Goal: Task Accomplishment & Management: Use online tool/utility

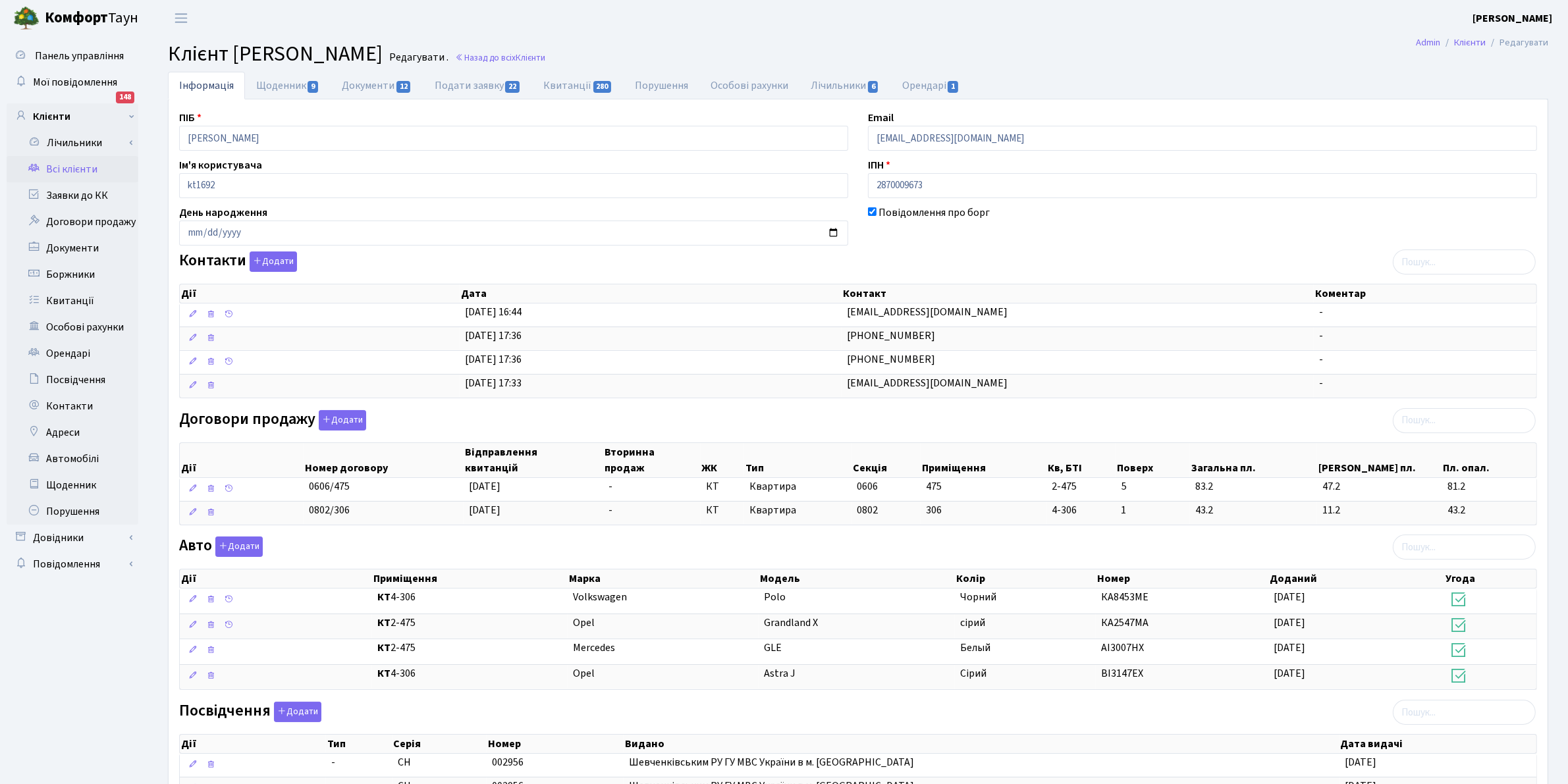
click at [64, 168] on link "Всі клієнти" at bounding box center [72, 169] width 132 height 27
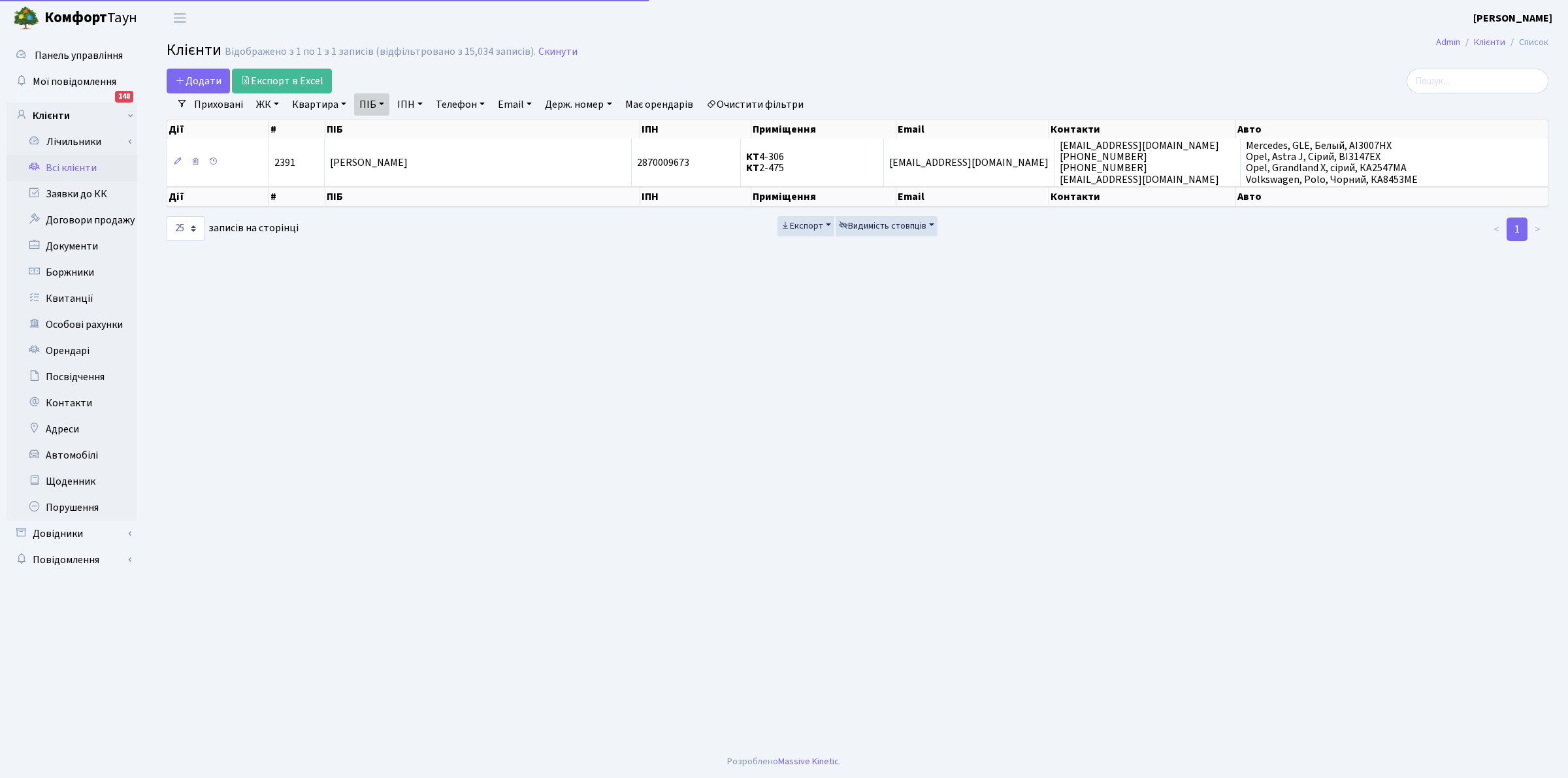
select select "25"
click at [744, 104] on link "Очистити фільтри" at bounding box center [755, 104] width 108 height 22
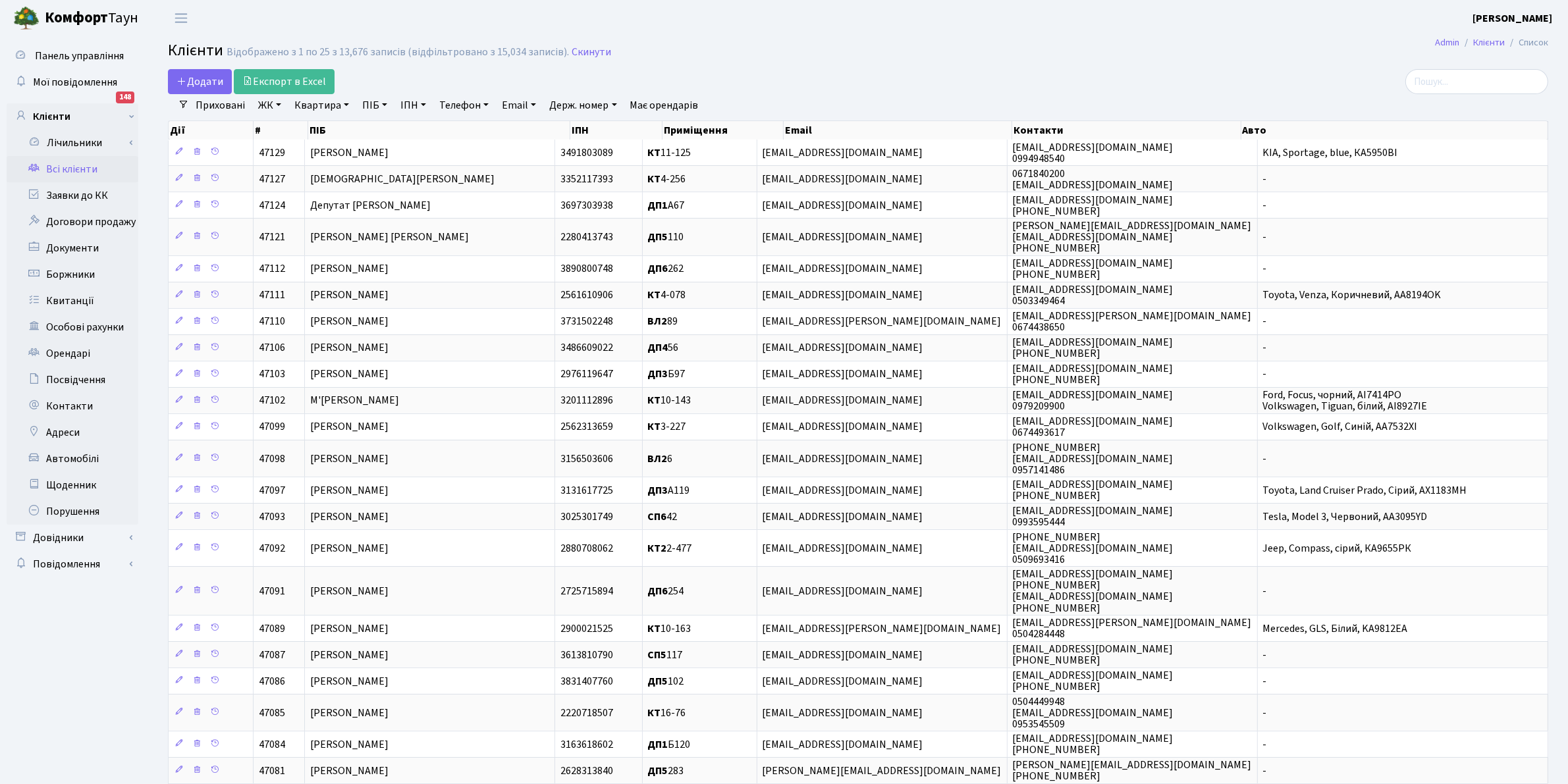
click at [366, 109] on link "ПІБ" at bounding box center [375, 105] width 36 height 22
click at [373, 130] on input "text" at bounding box center [396, 131] width 77 height 25
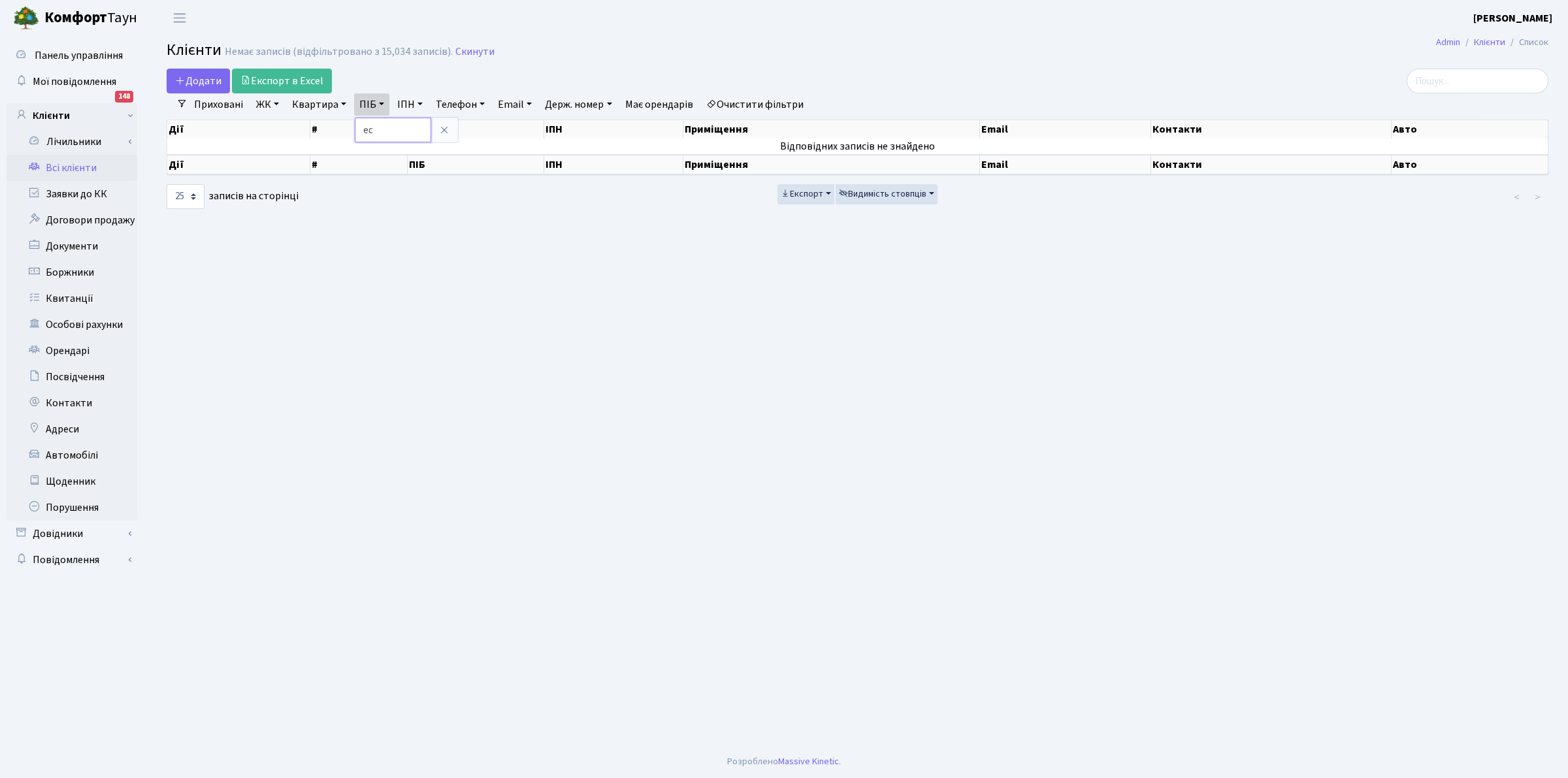
type input "e"
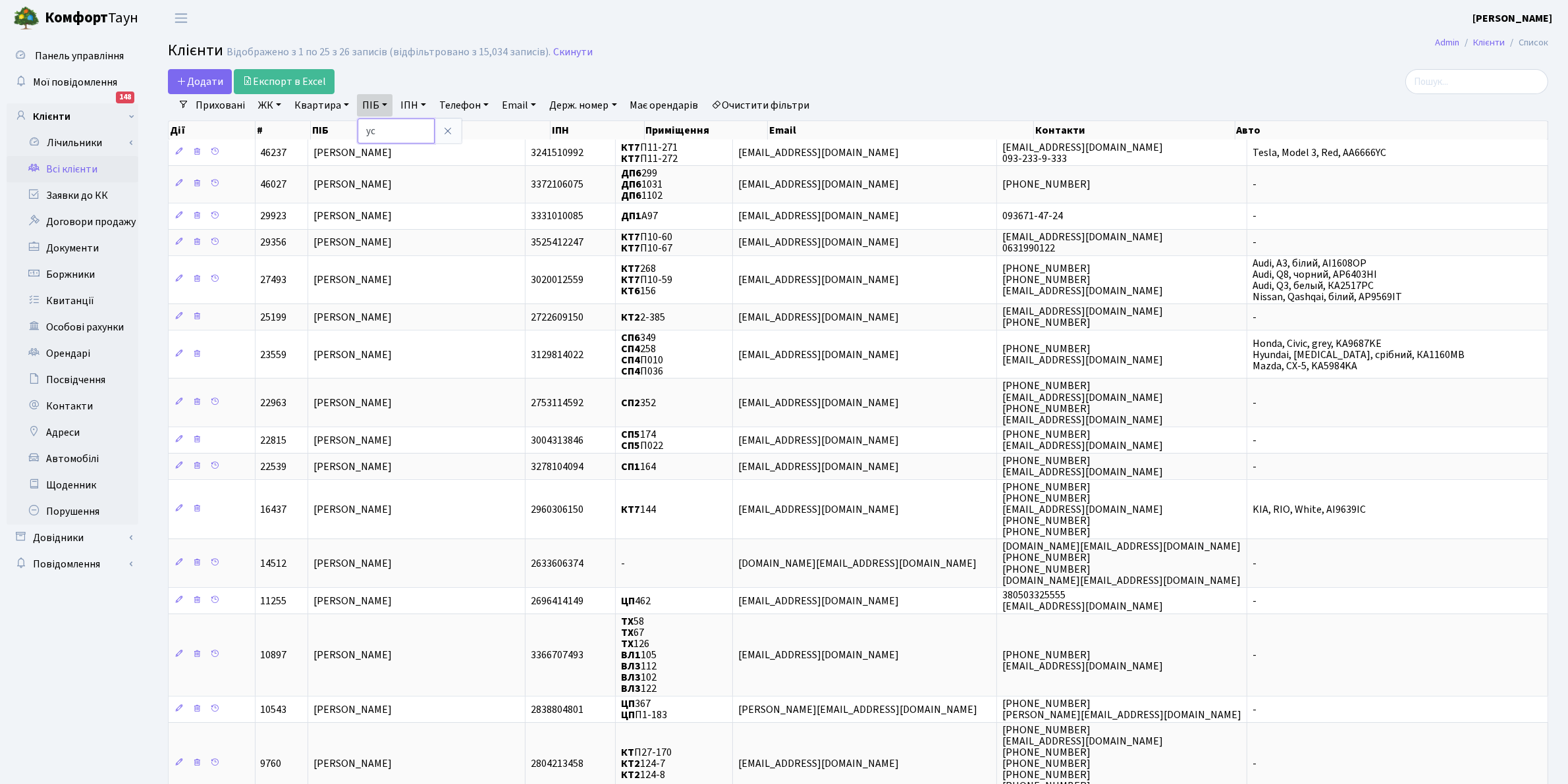
type input "Ус Андрій Іванович"
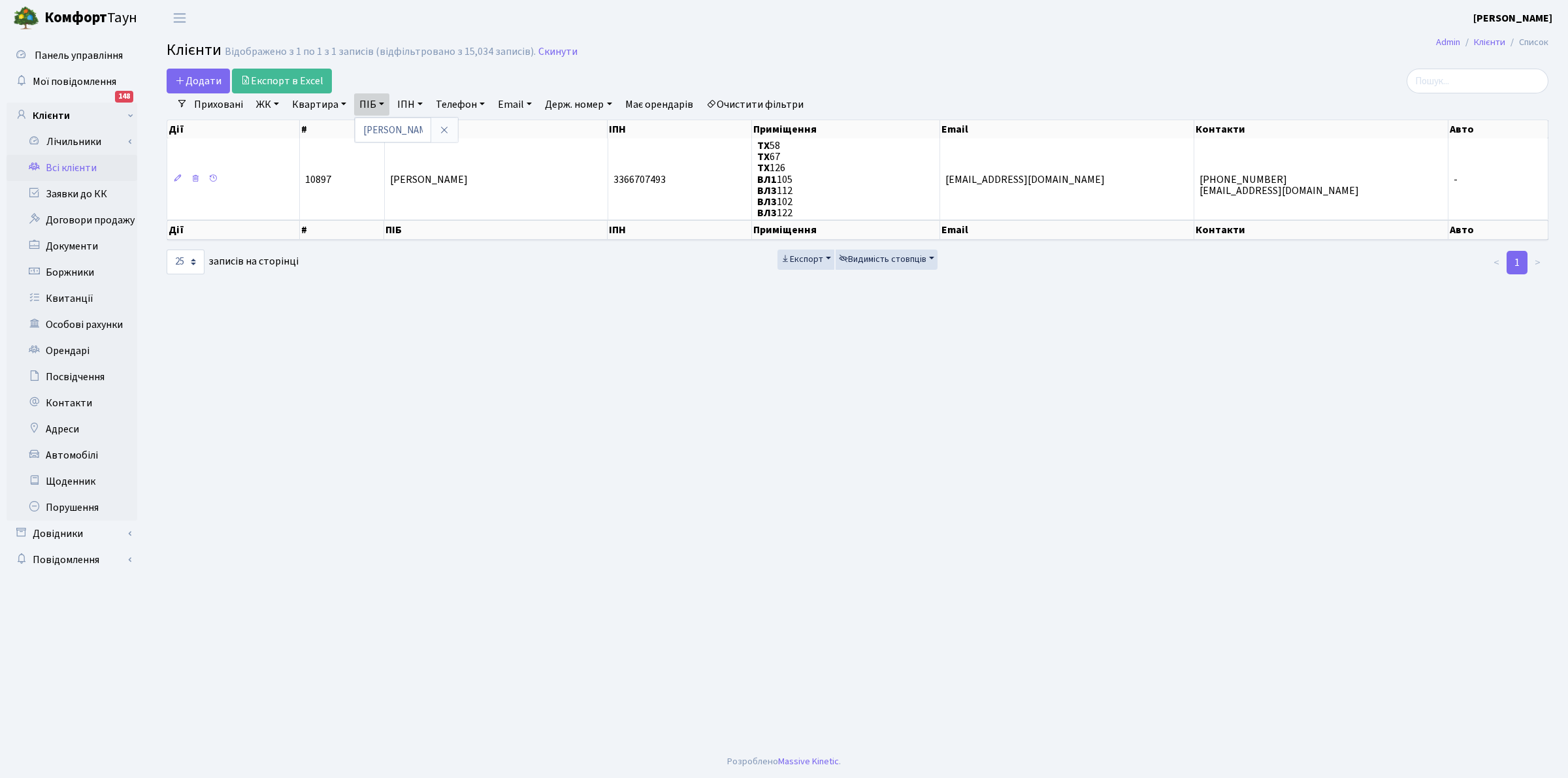
click at [657, 668] on main "Admin Клієнти Список Клієнти Відображено з 1 по 1 з 1 записів (відфільтровано з…" at bounding box center [857, 390] width 1421 height 709
drag, startPoint x: 161, startPoint y: 485, endPoint x: 537, endPoint y: 258, distance: 439.2
click at [165, 482] on main "Admin Клієнти Список Клієнти Відображено з 1 по 1 з 1 записів (відфільтровано з…" at bounding box center [857, 390] width 1421 height 709
click at [66, 166] on link "Всі клієнти" at bounding box center [72, 168] width 131 height 27
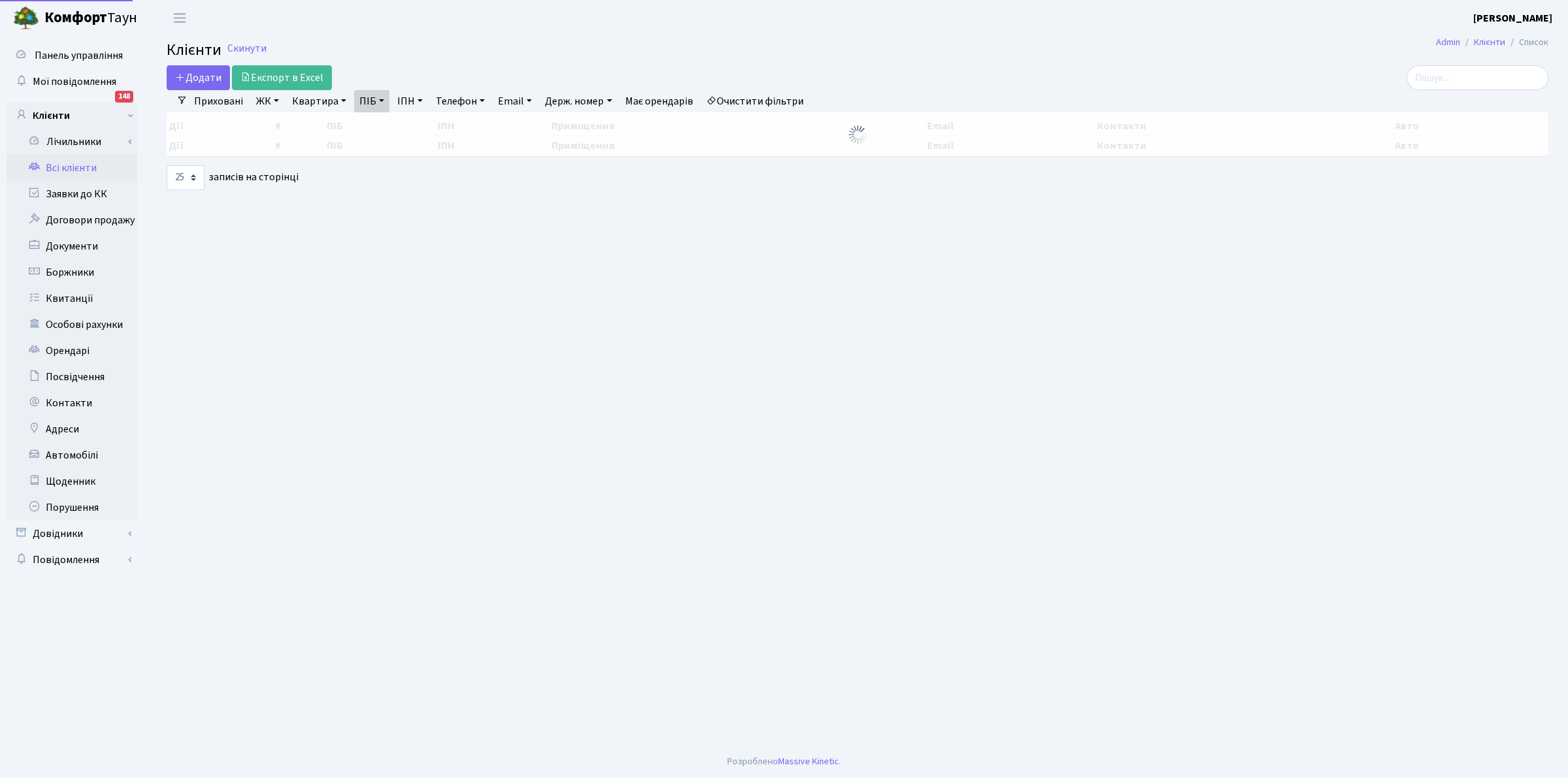
select select "25"
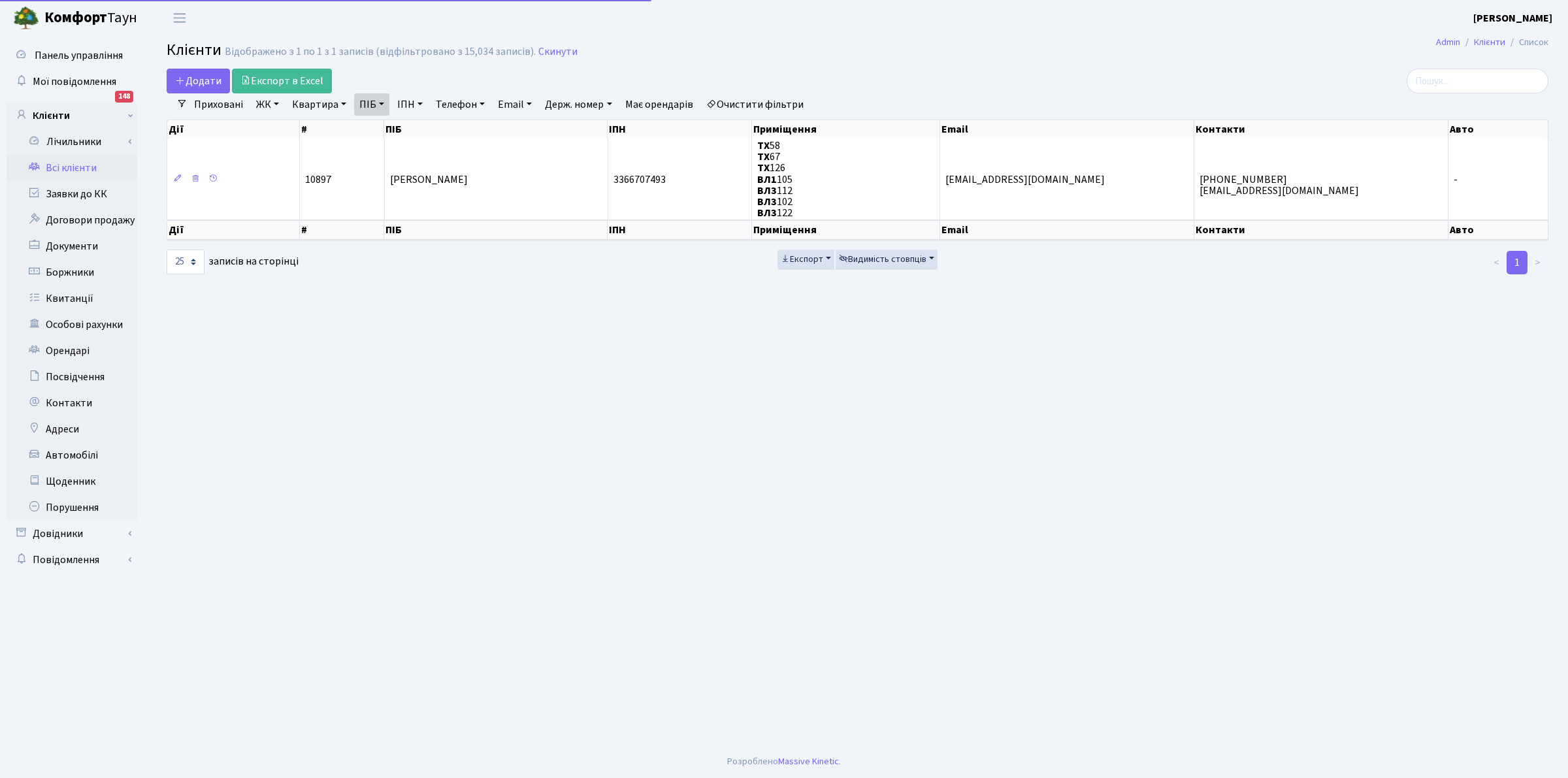
click at [369, 98] on link "ПІБ" at bounding box center [372, 104] width 35 height 22
click at [368, 100] on link "ПІБ" at bounding box center [372, 104] width 35 height 22
click at [370, 99] on link "ПІБ" at bounding box center [372, 104] width 35 height 22
click at [443, 135] on icon at bounding box center [444, 130] width 11 height 11
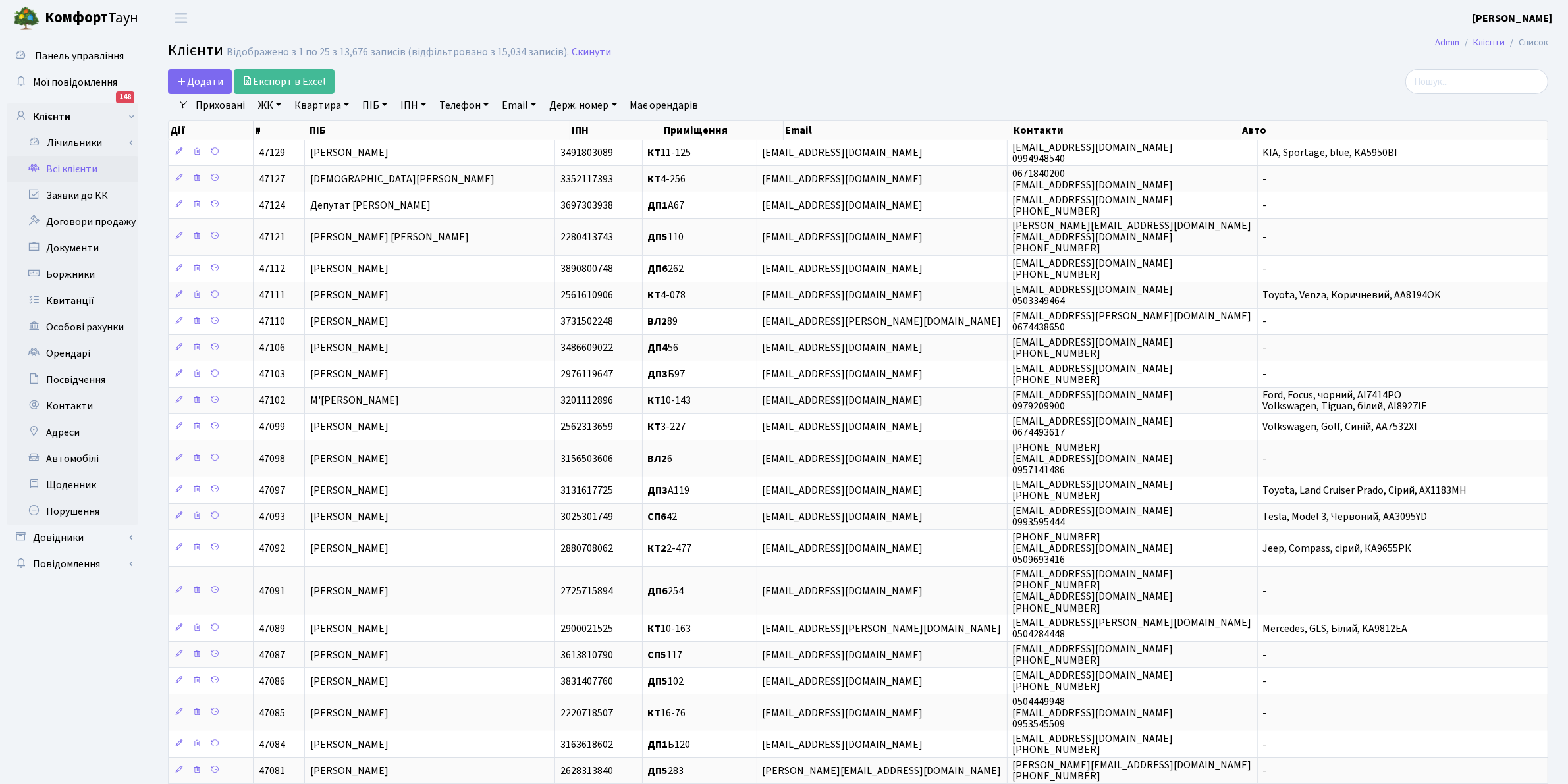
click at [361, 103] on link "ПІБ" at bounding box center [375, 105] width 36 height 22
click at [380, 136] on input "text" at bounding box center [396, 131] width 77 height 25
type input "німец"
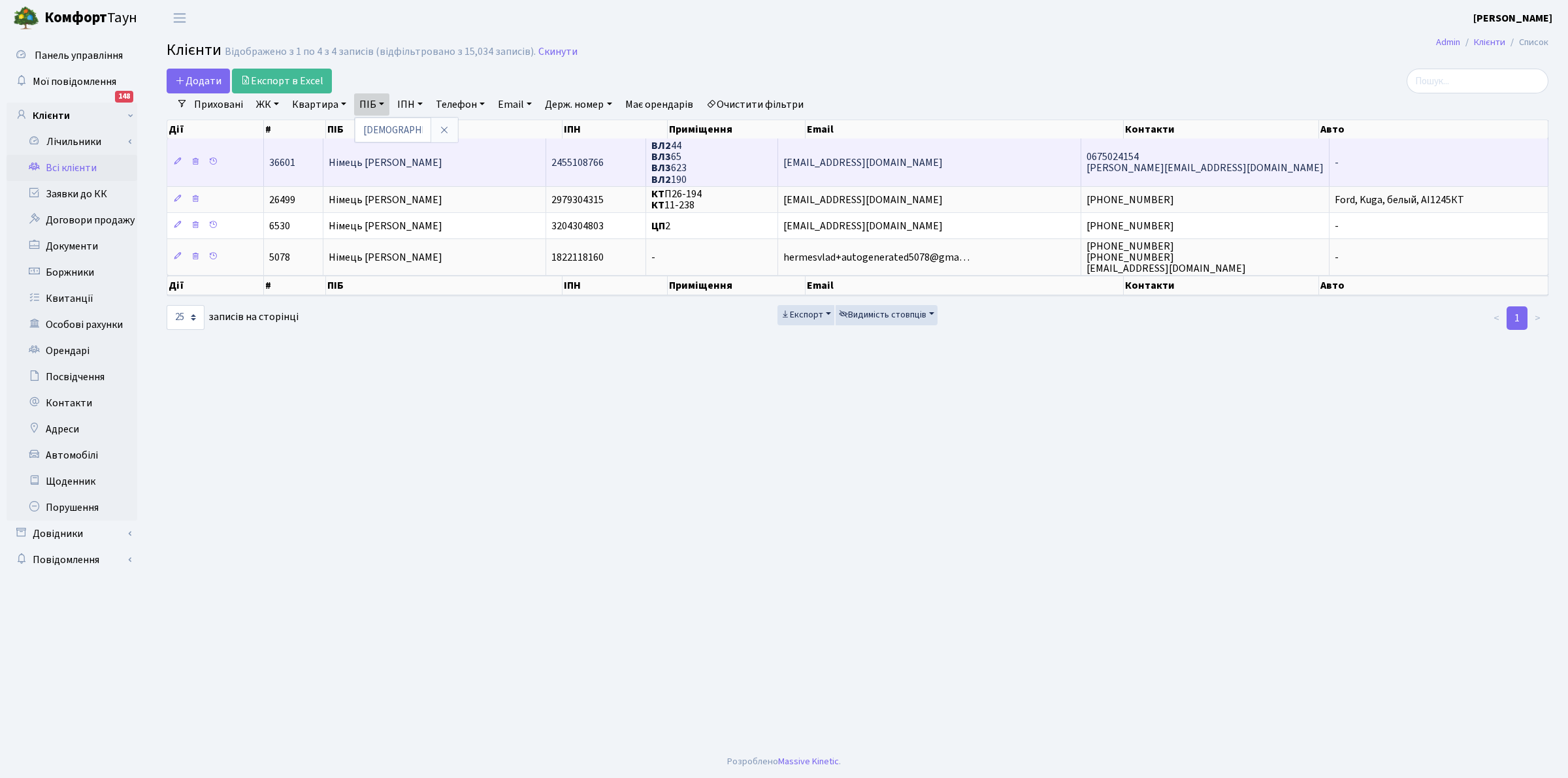
click at [687, 143] on span "ВЛ2 44 ВЛ3 65 ВЛ3 623 ВЛ2 190" at bounding box center [669, 162] width 35 height 48
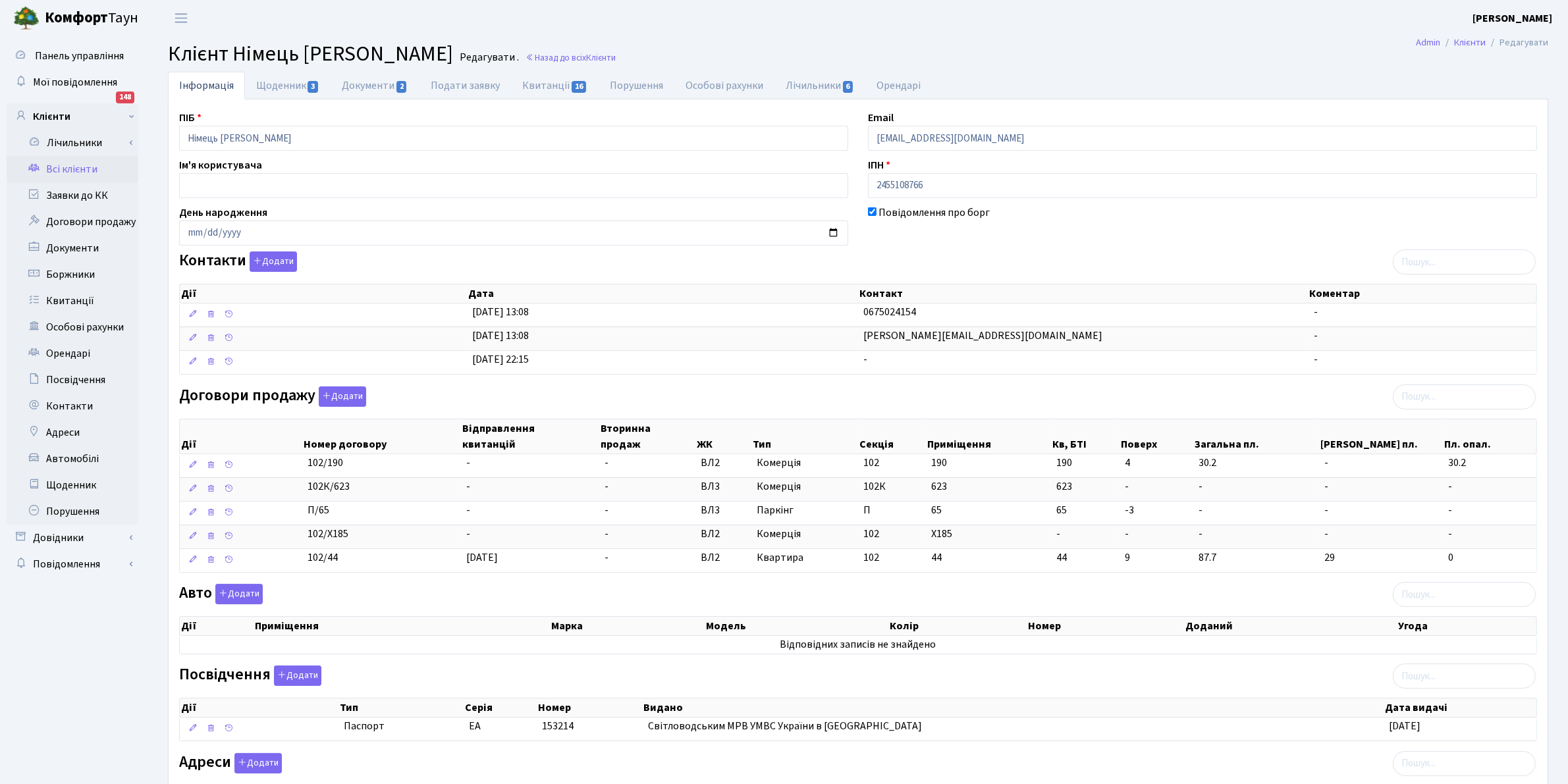
click at [652, 587] on div "ПІБ Німець Ганна Яковлівна Email kt36601@comfort-town.com.ua Ім'я користувача І…" at bounding box center [859, 499] width 1378 height 778
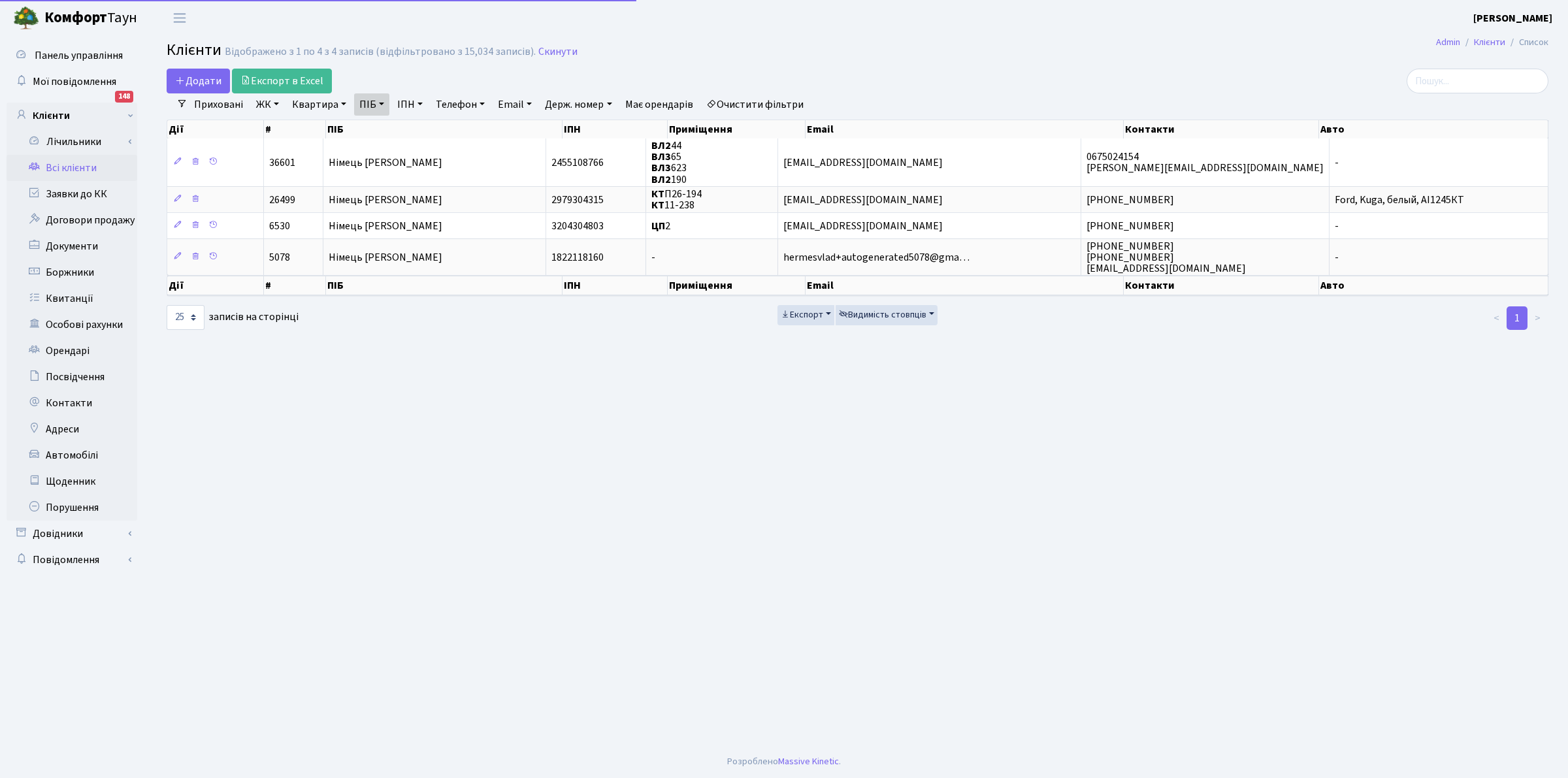
select select "25"
drag, startPoint x: 779, startPoint y: 109, endPoint x: 682, endPoint y: 89, distance: 99.0
click at [778, 108] on link "Очистити фільтри" at bounding box center [755, 104] width 108 height 22
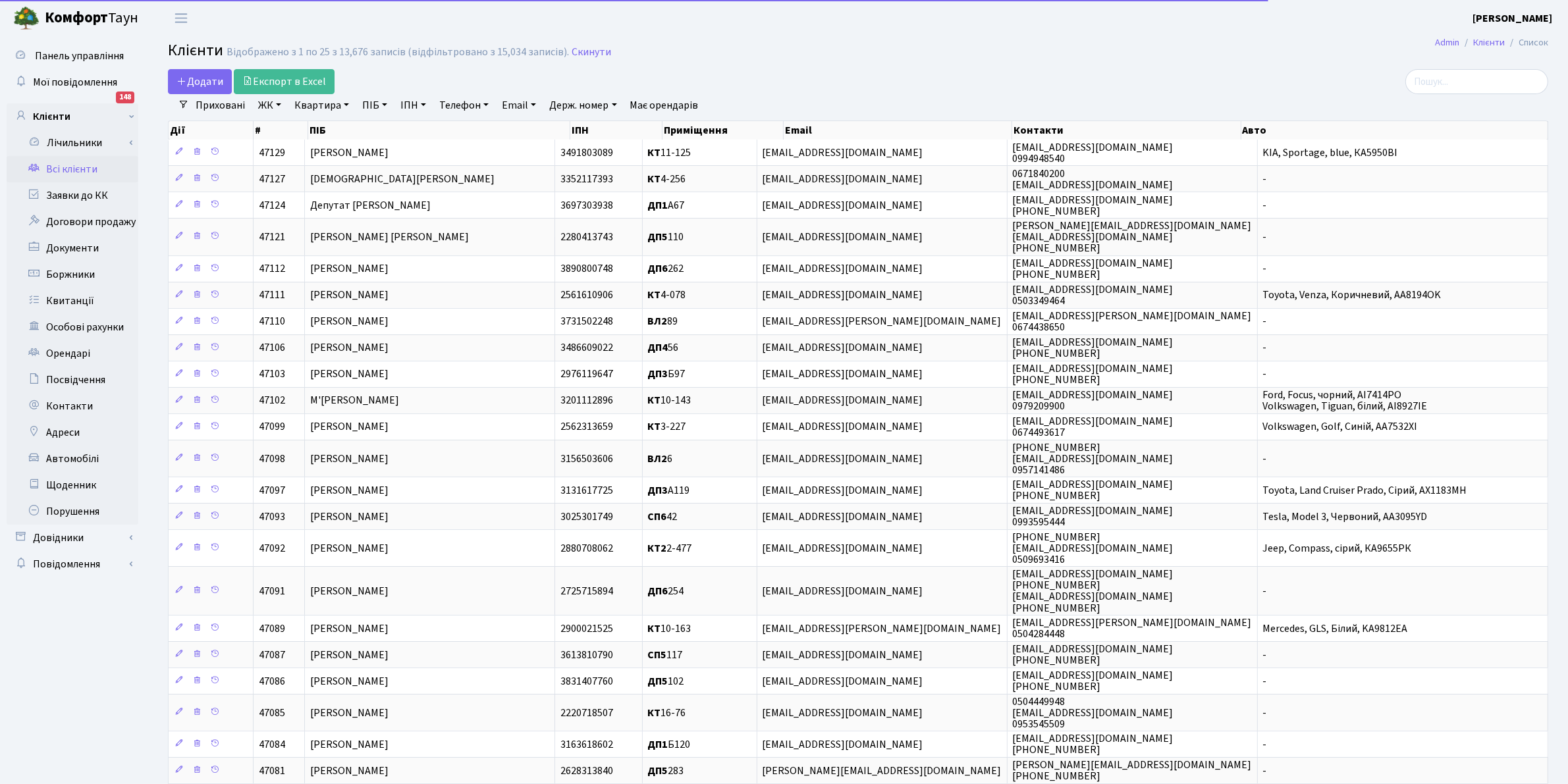
click at [320, 111] on link "Квартира" at bounding box center [321, 105] width 65 height 22
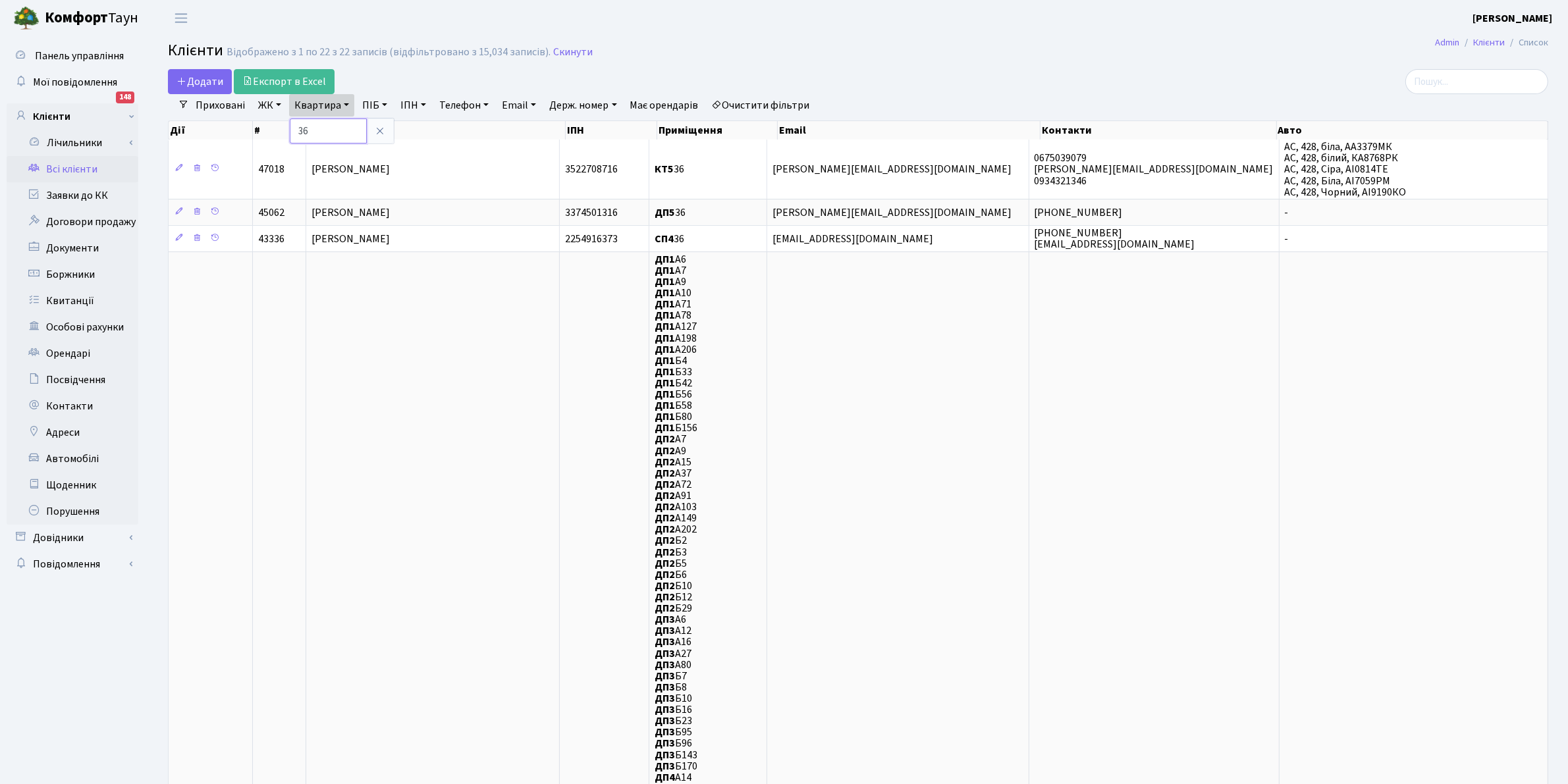
drag, startPoint x: 1578, startPoint y: 646, endPoint x: 317, endPoint y: 138, distance: 1359.5
click at [317, 138] on input "36" at bounding box center [328, 131] width 77 height 25
type input "38"
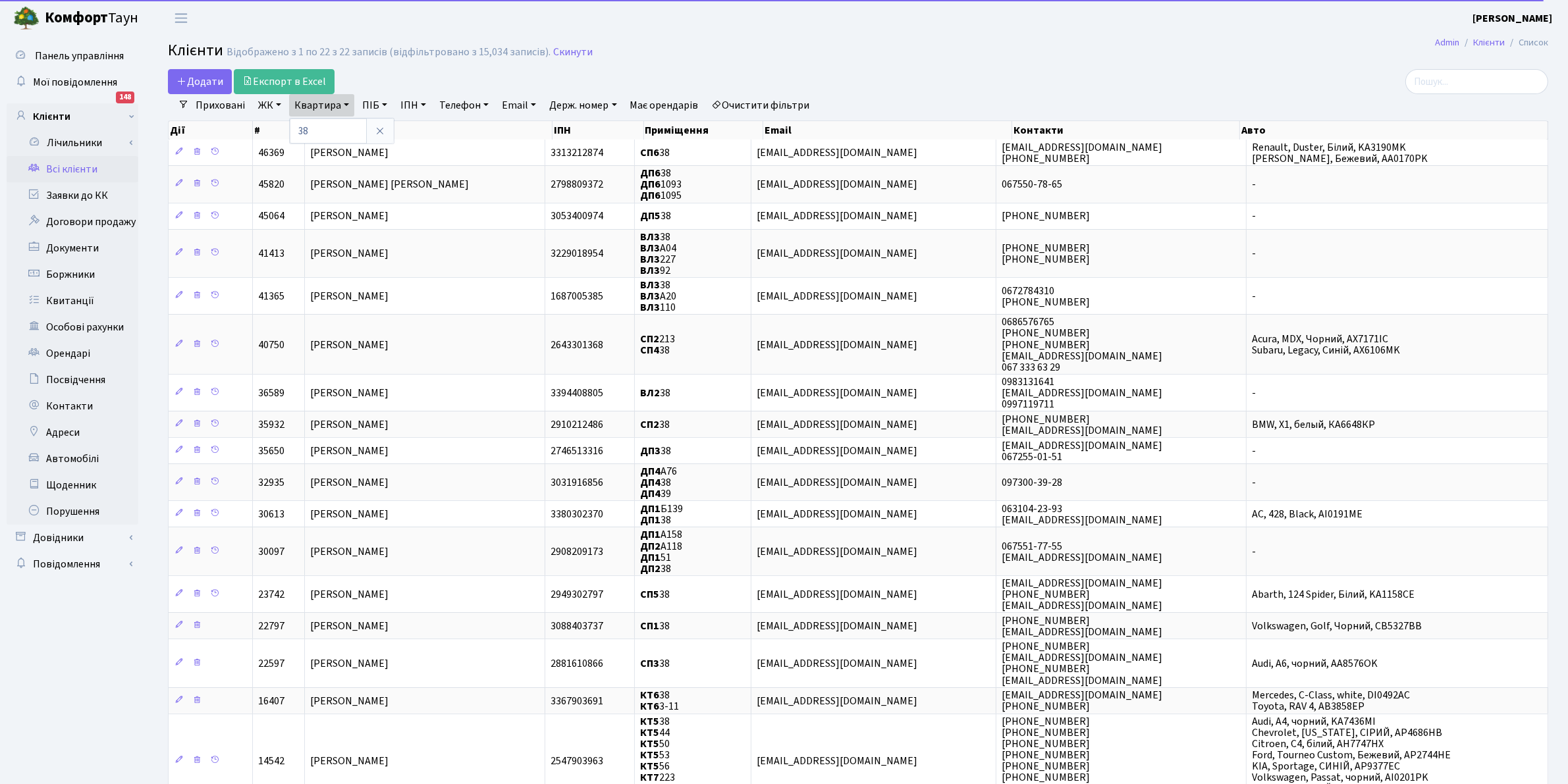
click at [652, 35] on header "Комфорт Таун Клишко І. В. Мій обліковий запис Вийти" at bounding box center [784, 18] width 1568 height 37
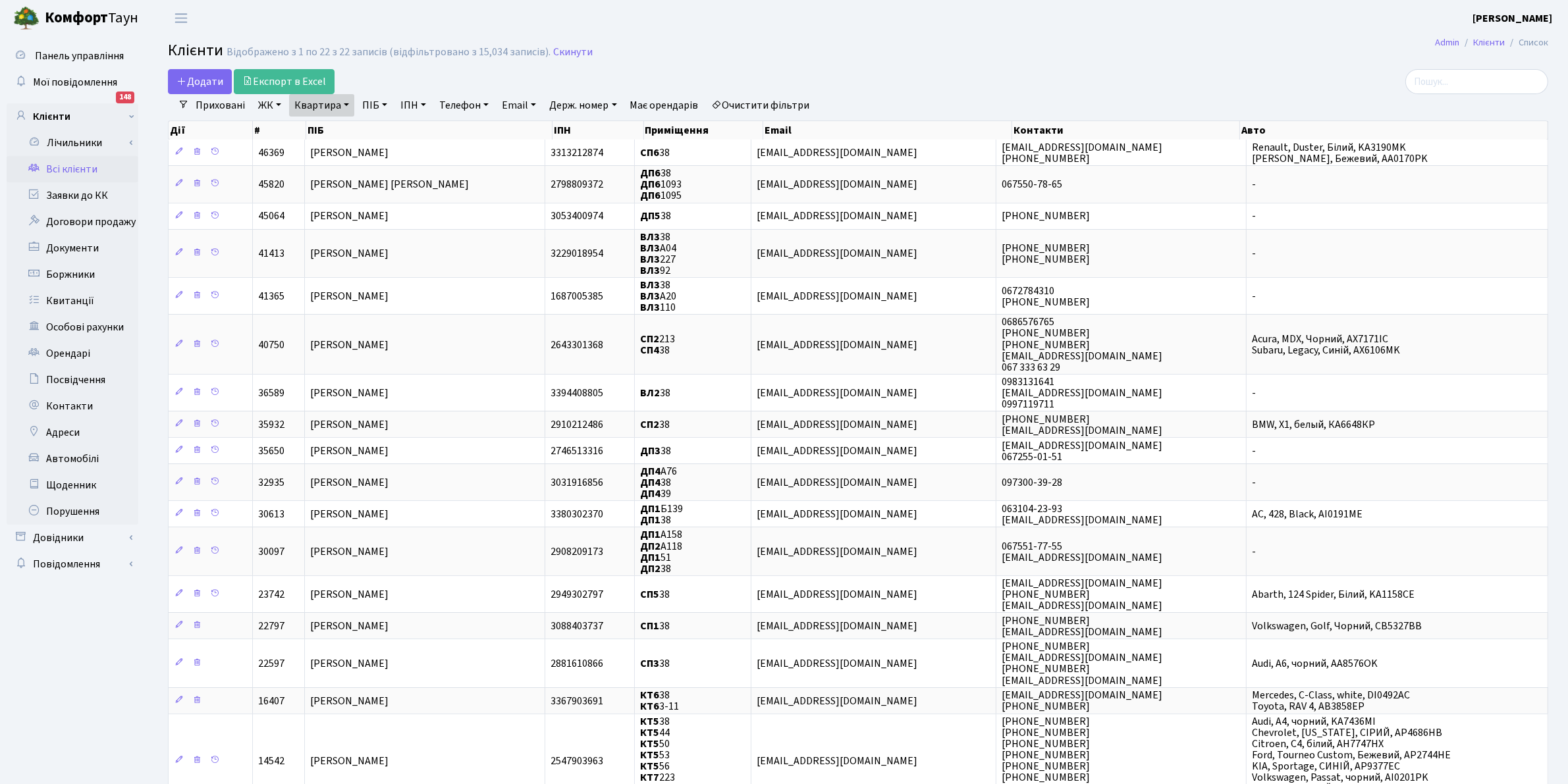
click at [740, 103] on link "Очистити фільтри" at bounding box center [761, 105] width 109 height 22
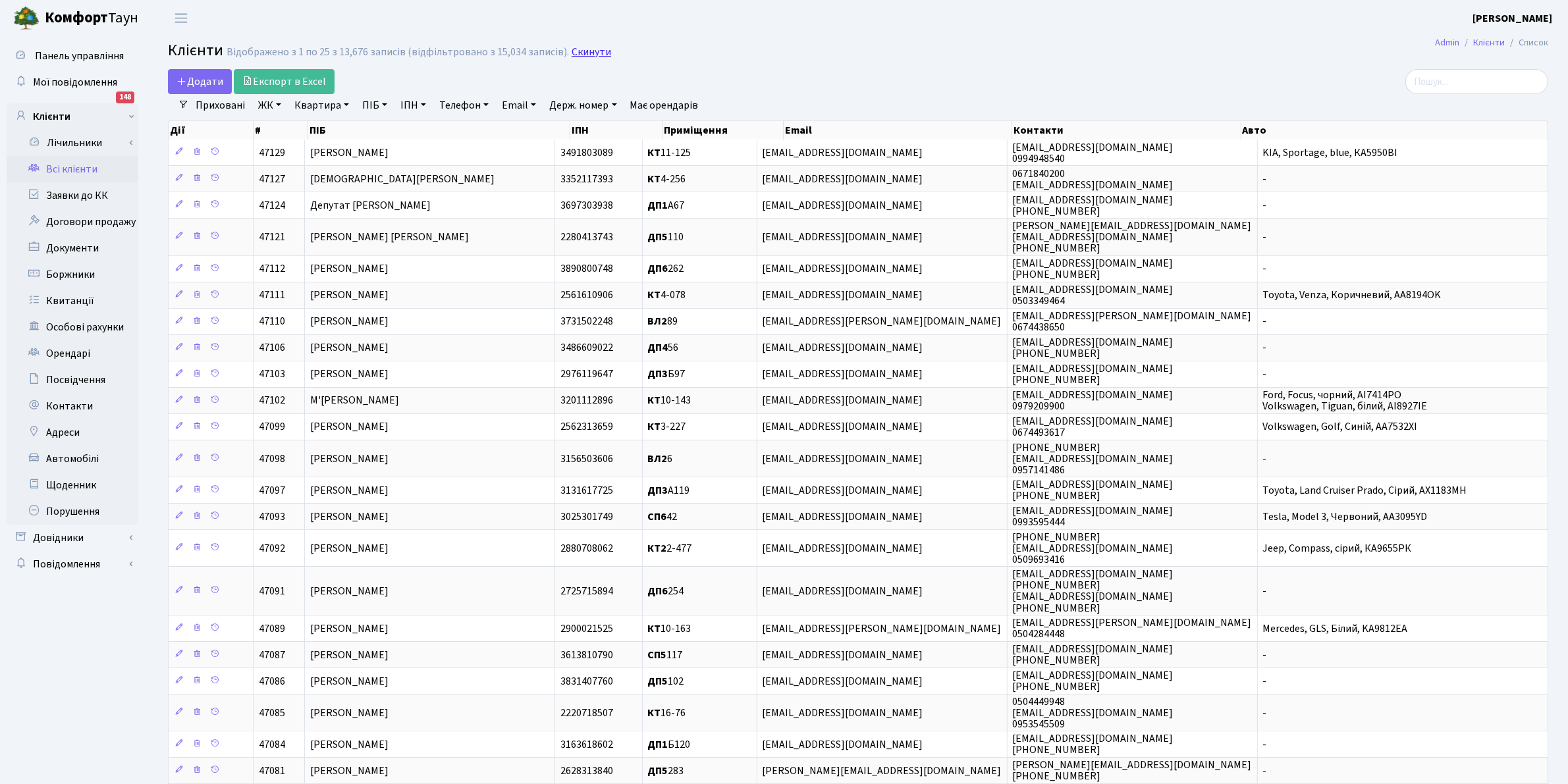
click at [577, 54] on link "Скинути" at bounding box center [592, 53] width 39 height 12
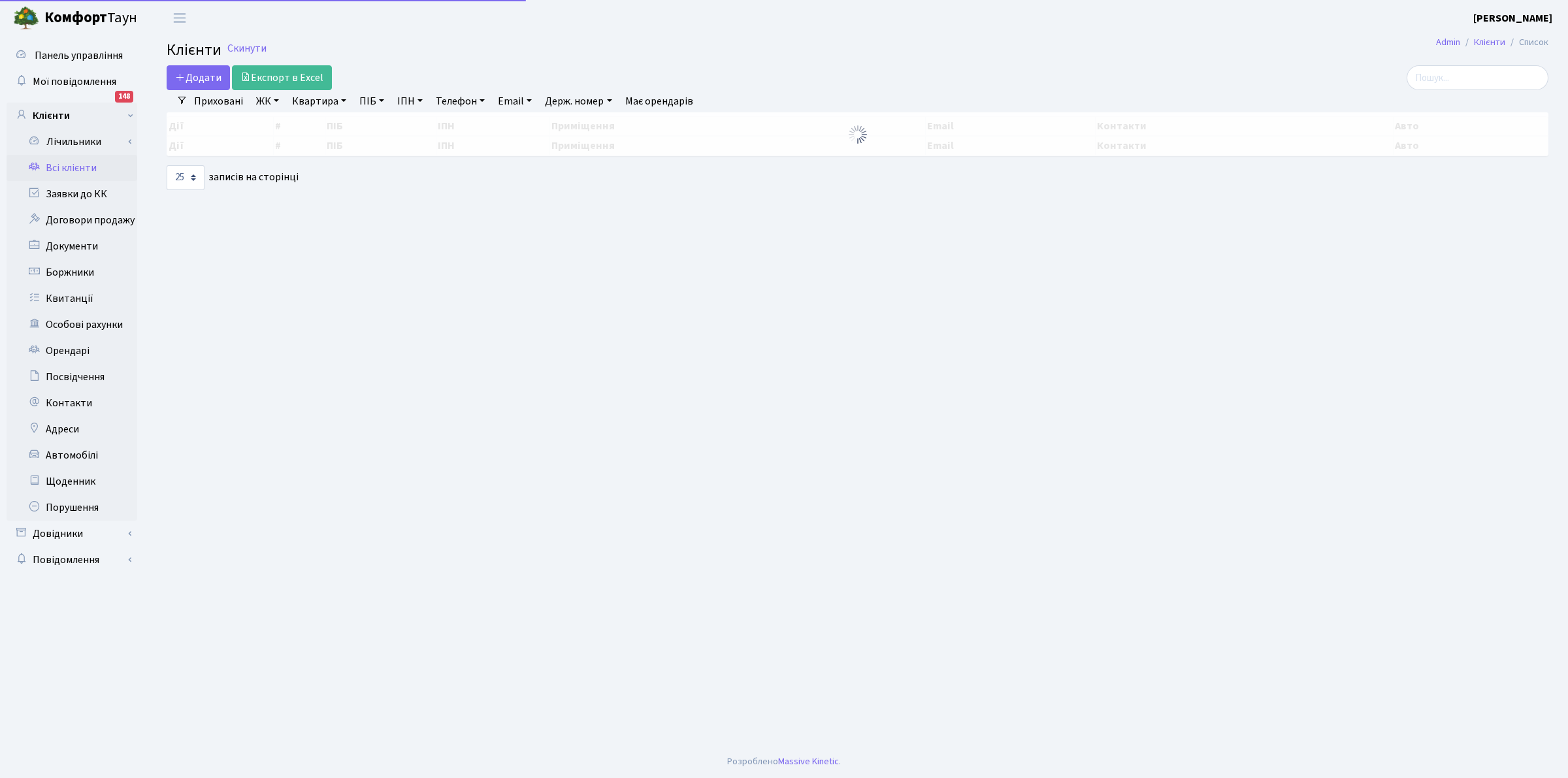
select select "25"
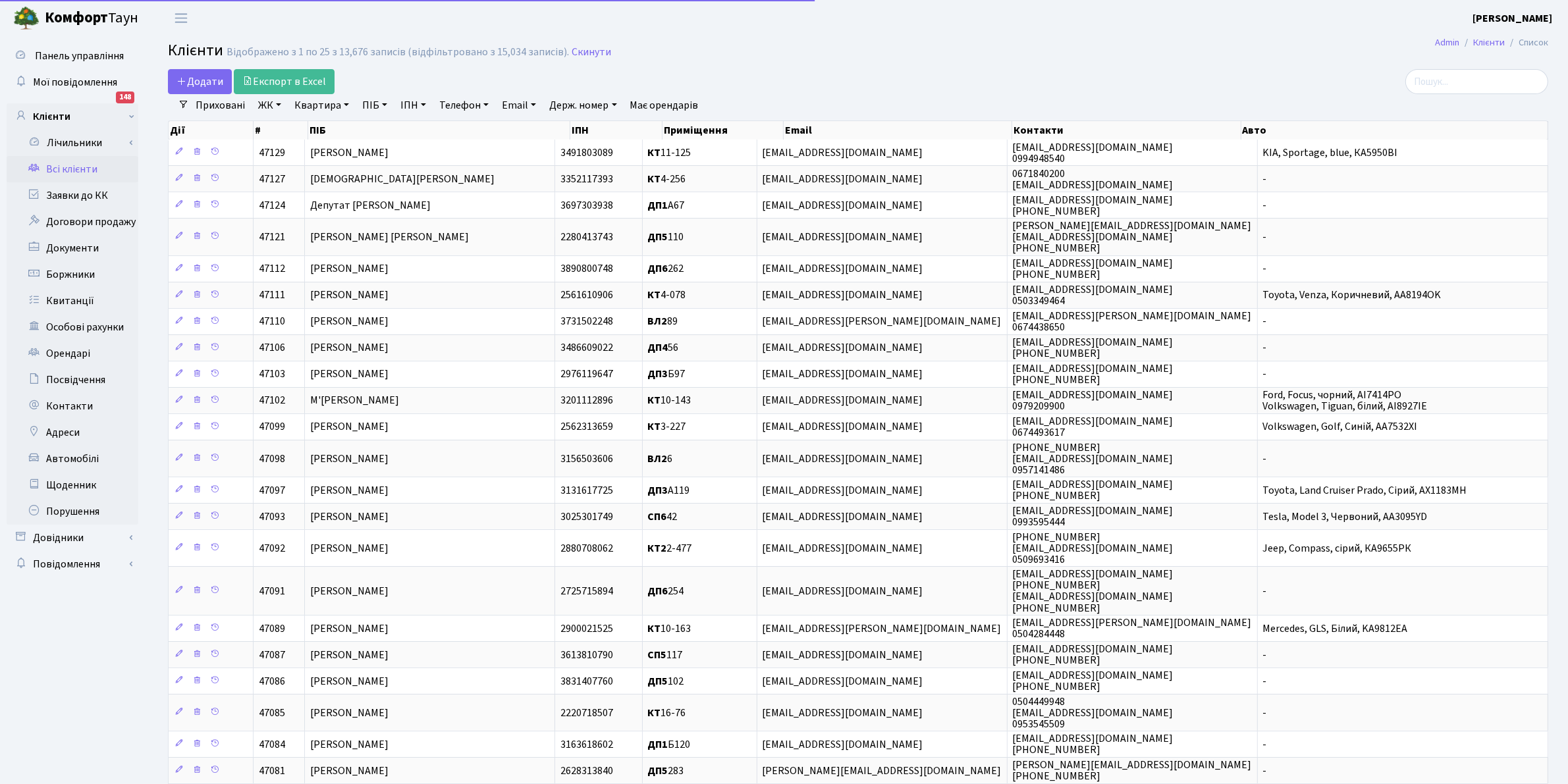
click at [374, 99] on link "ПІБ" at bounding box center [375, 105] width 36 height 22
click at [384, 138] on input "text" at bounding box center [396, 131] width 77 height 25
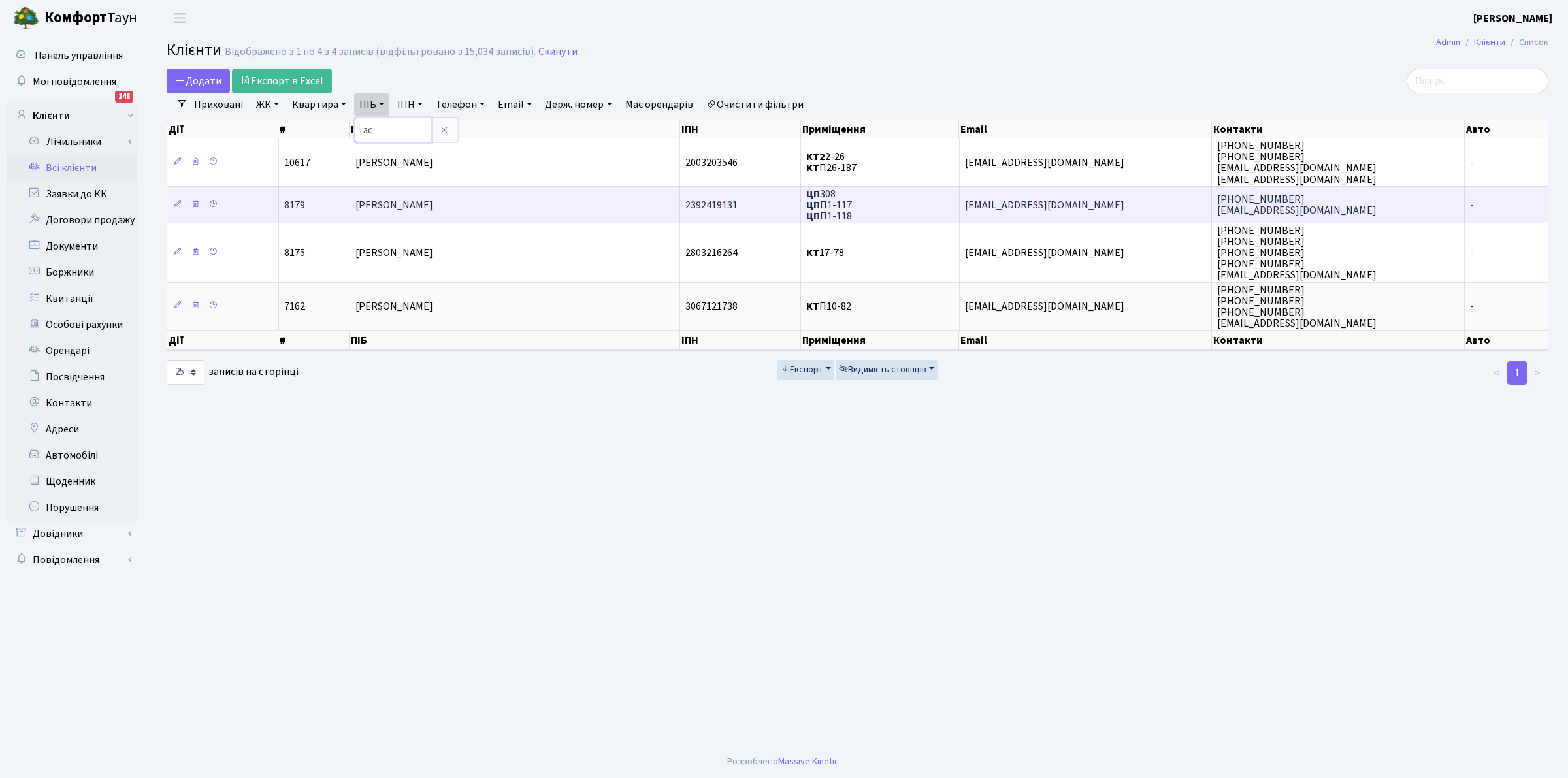
type input "[PERSON_NAME]"
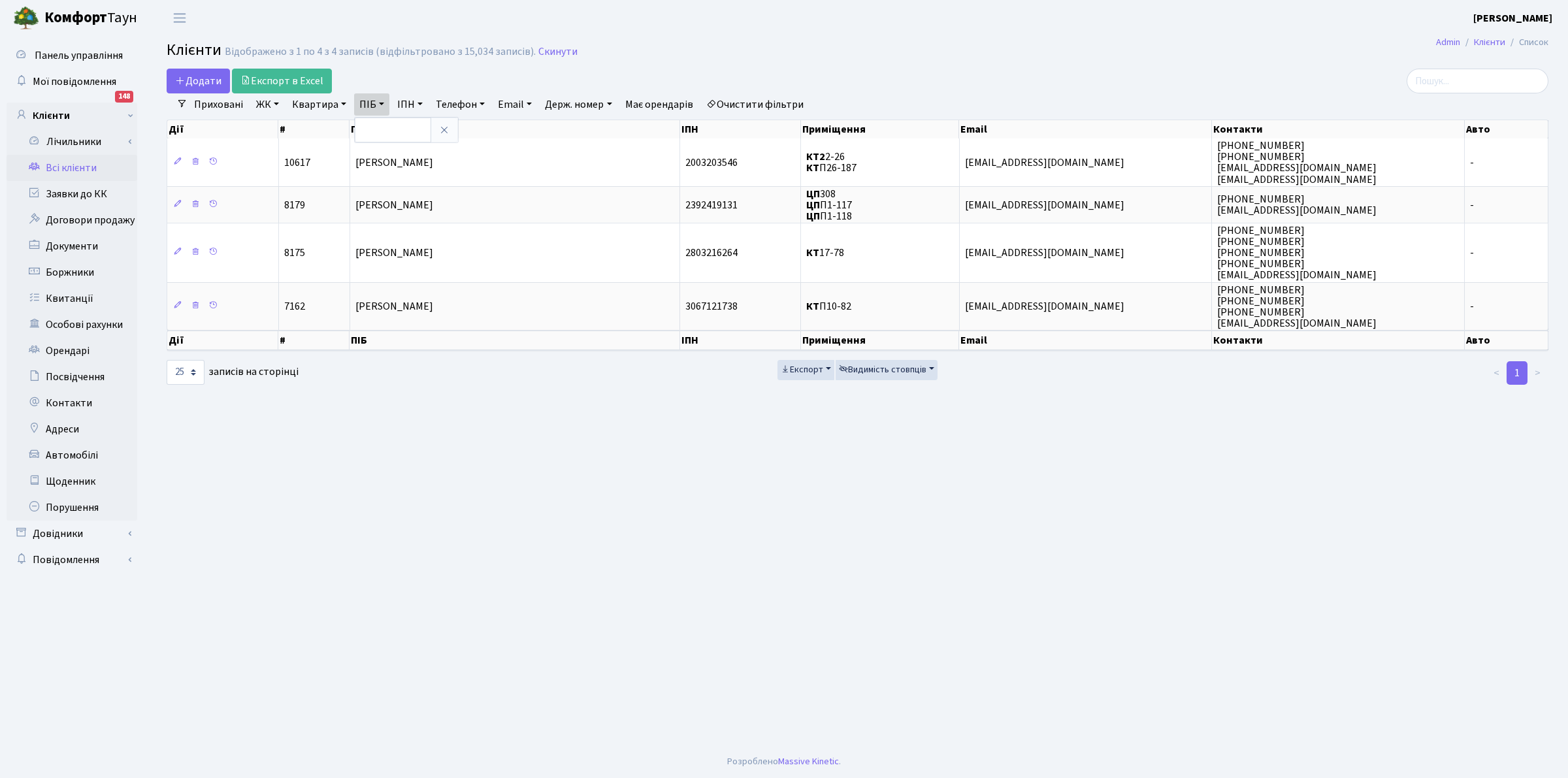
click at [726, 101] on li "Очистити фільтри" at bounding box center [755, 104] width 108 height 22
click at [313, 103] on link "Квартира" at bounding box center [319, 104] width 65 height 22
type input "120"
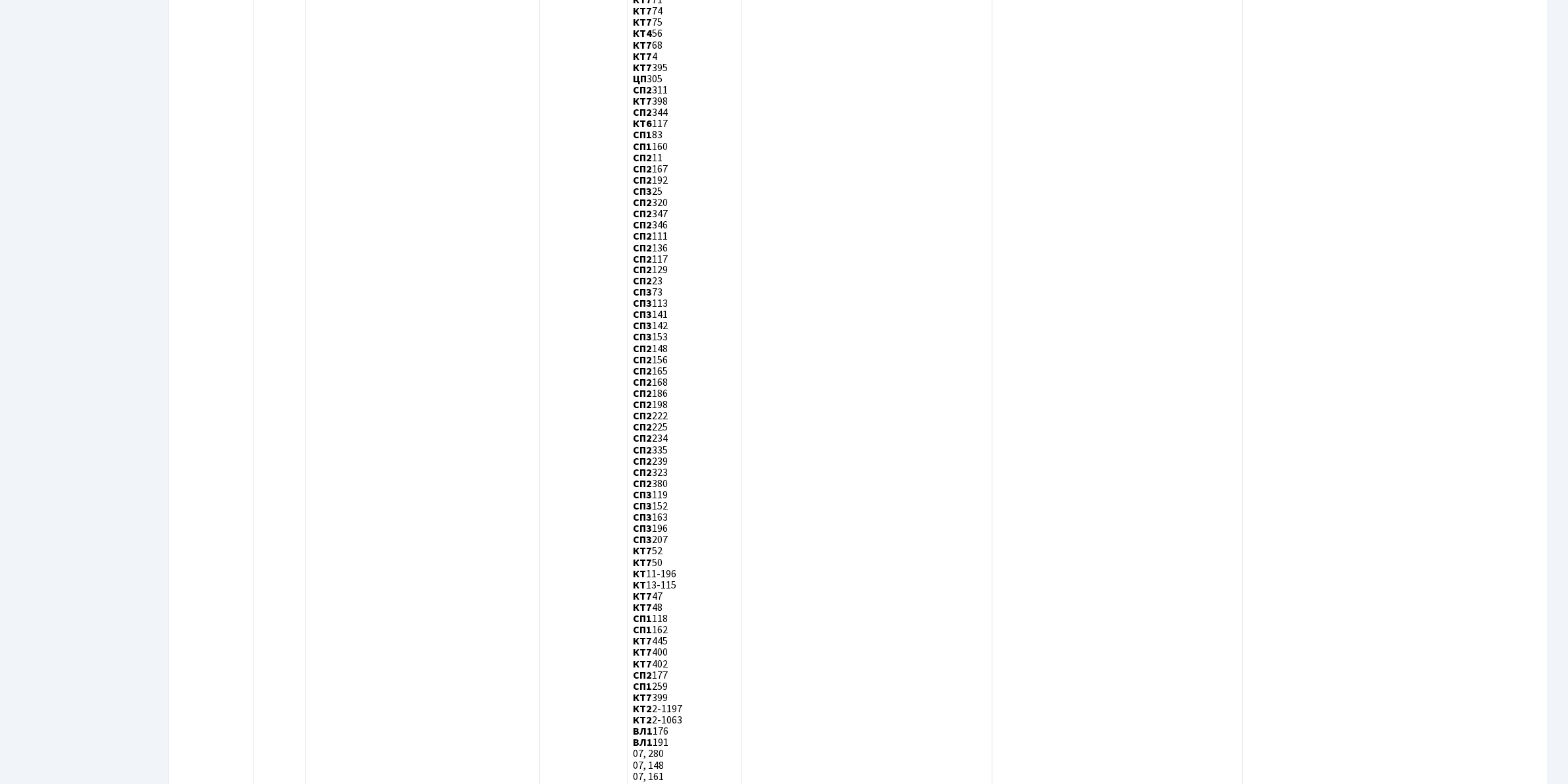
scroll to position [4188, 0]
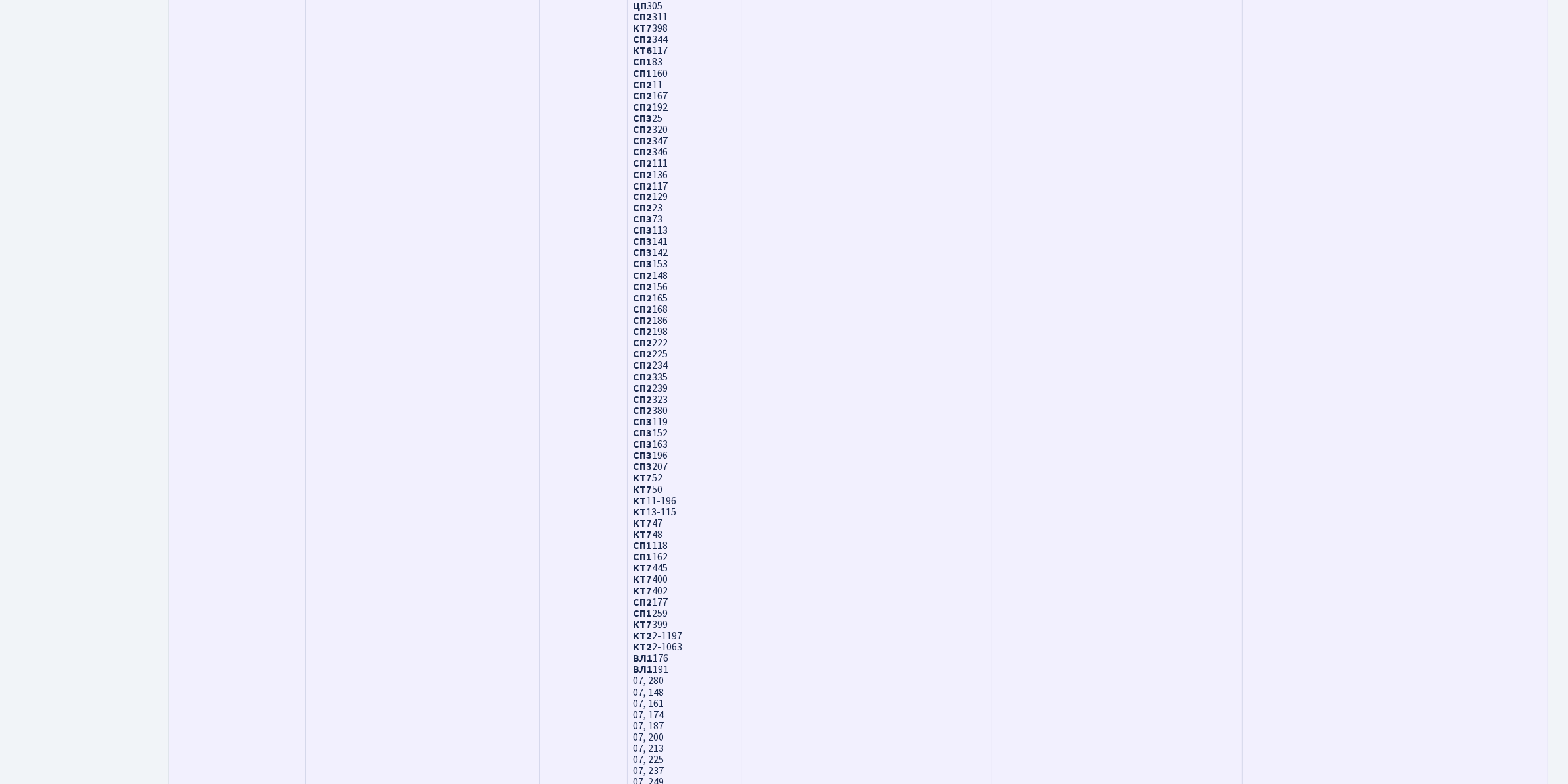
scroll to position [3611, 0]
drag, startPoint x: 1124, startPoint y: 241, endPoint x: 1118, endPoint y: 195, distance: 46.4
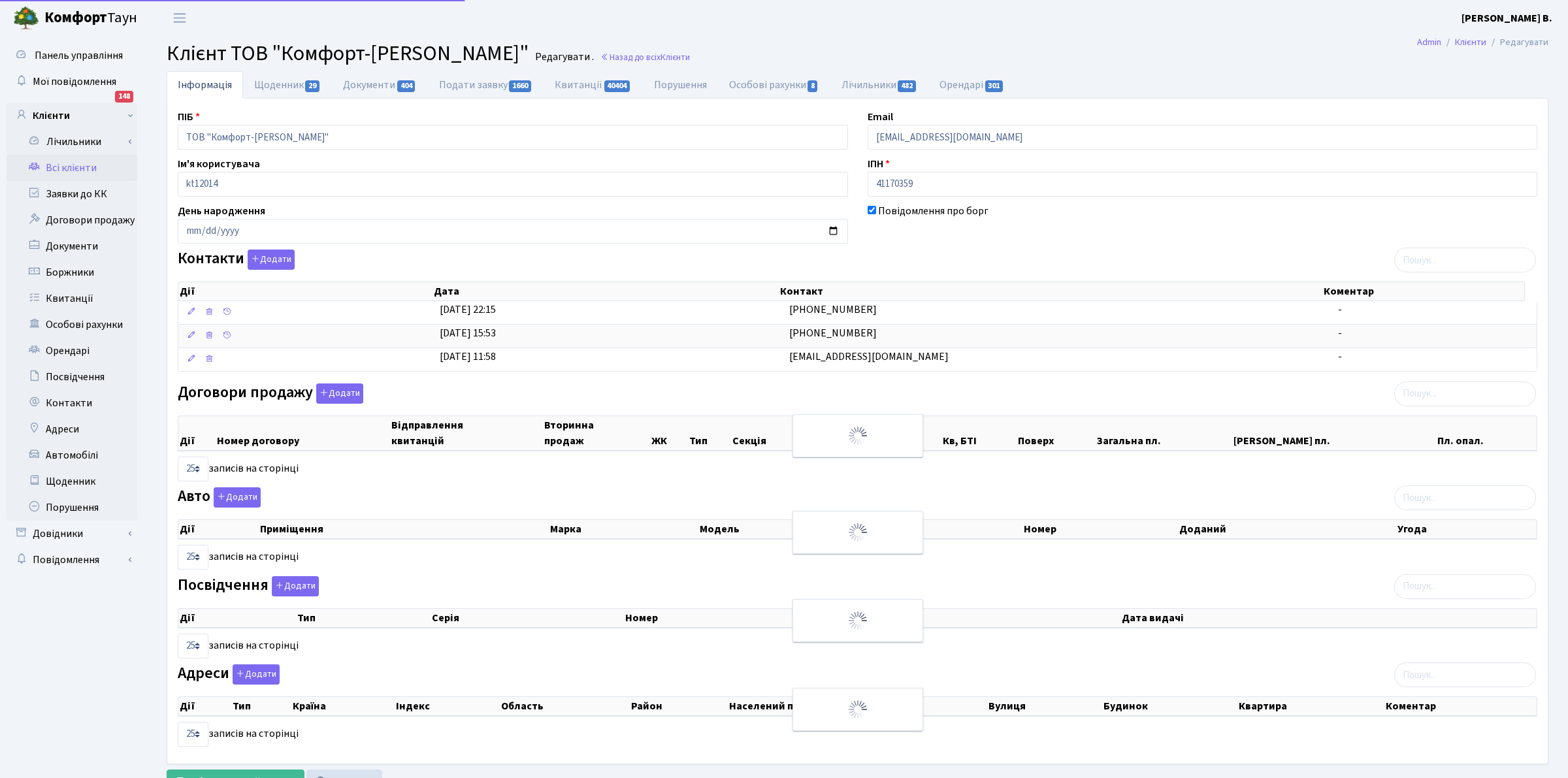
select select "25"
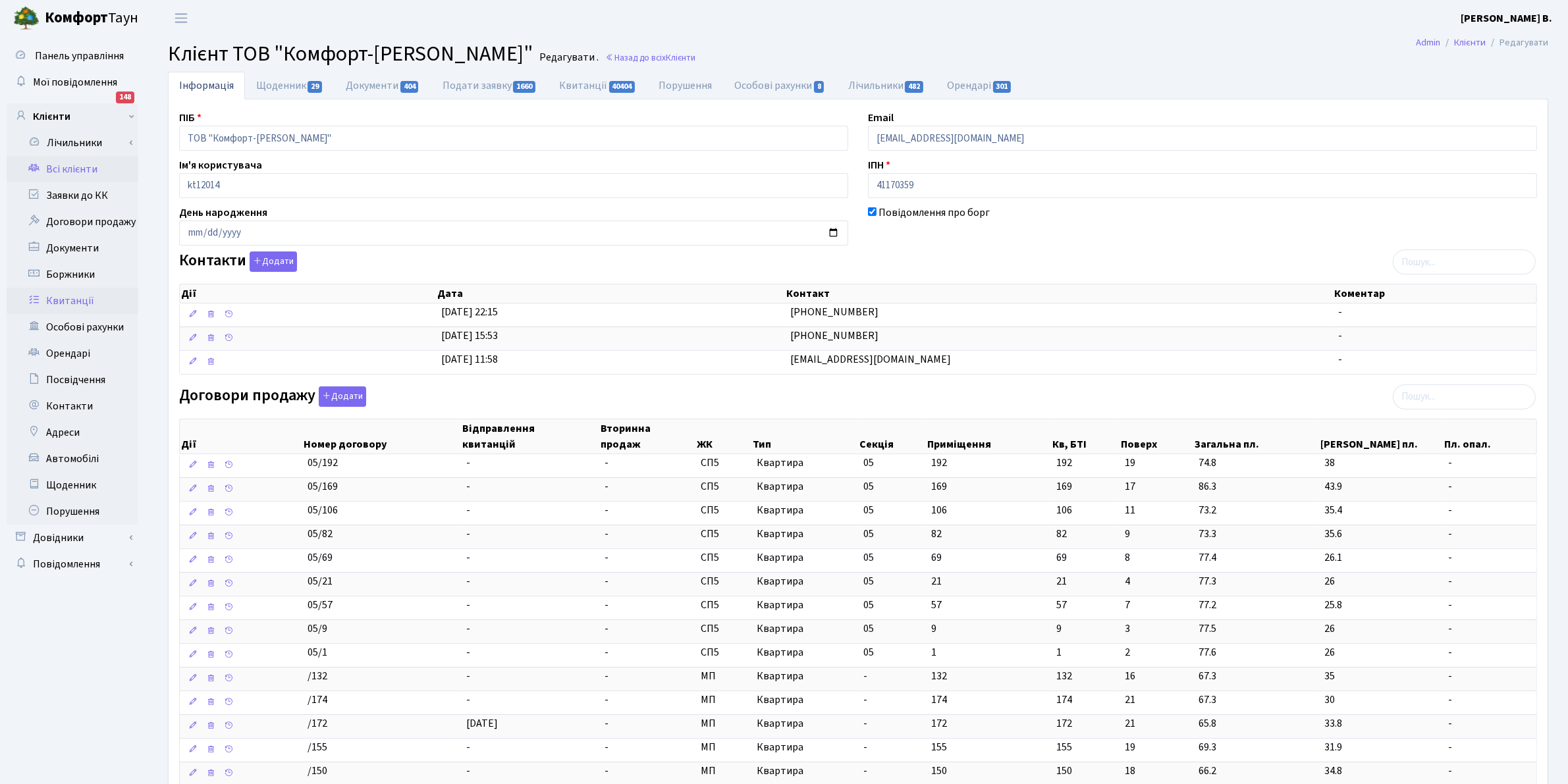
click at [64, 298] on link "Квитанції" at bounding box center [72, 301] width 132 height 27
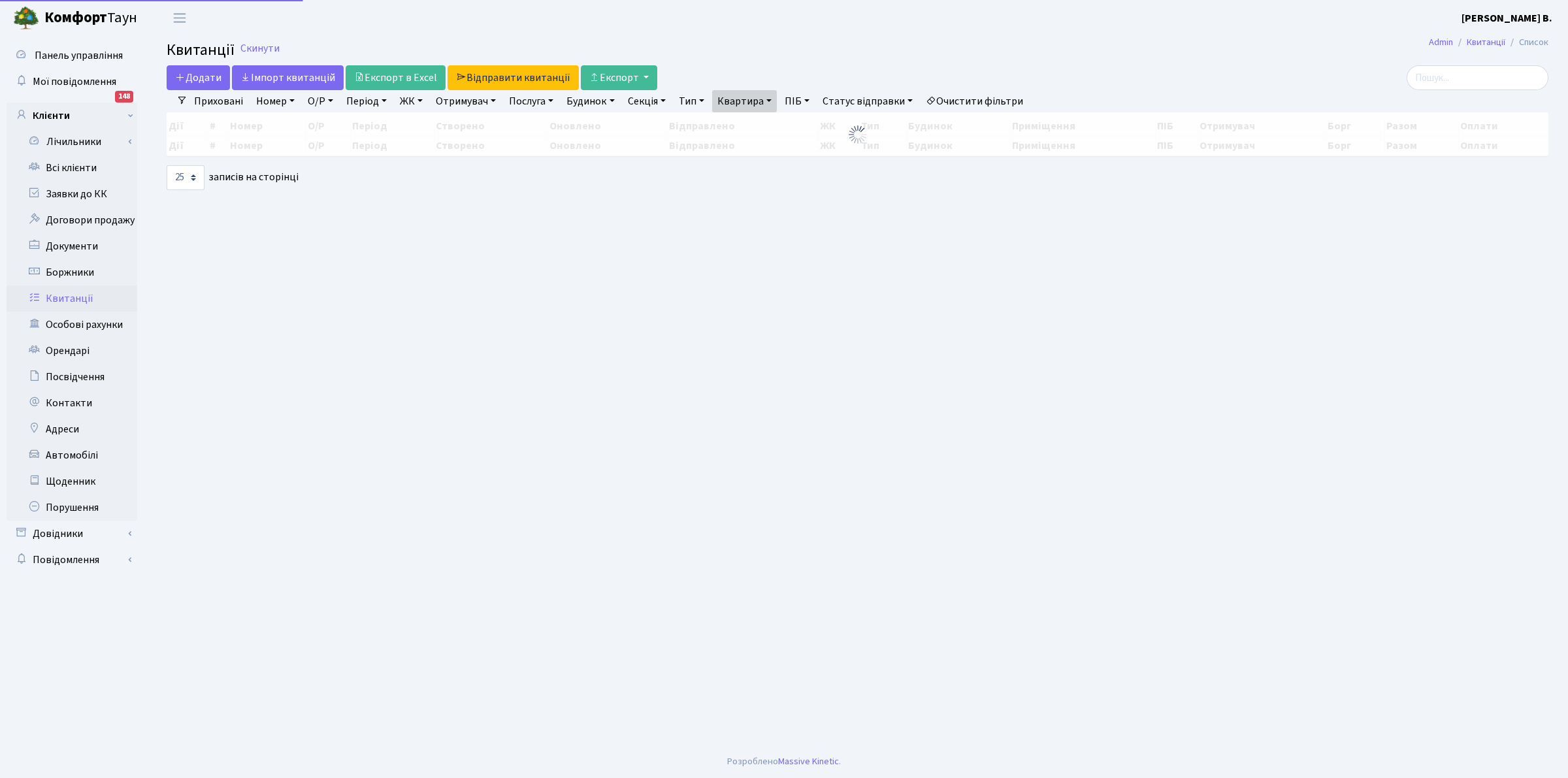
select select "25"
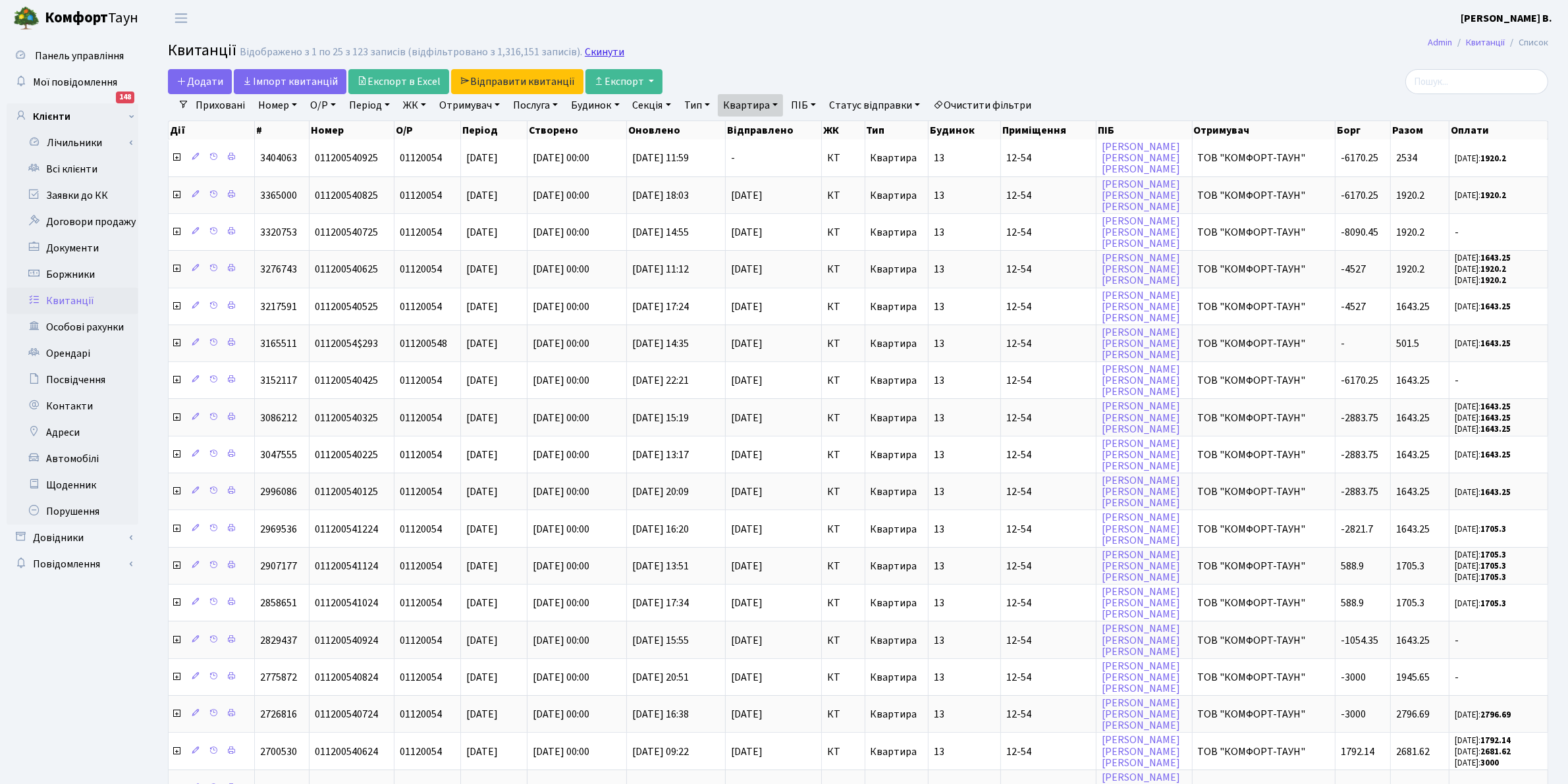
click at [597, 46] on link "Скинути" at bounding box center [604, 53] width 39 height 12
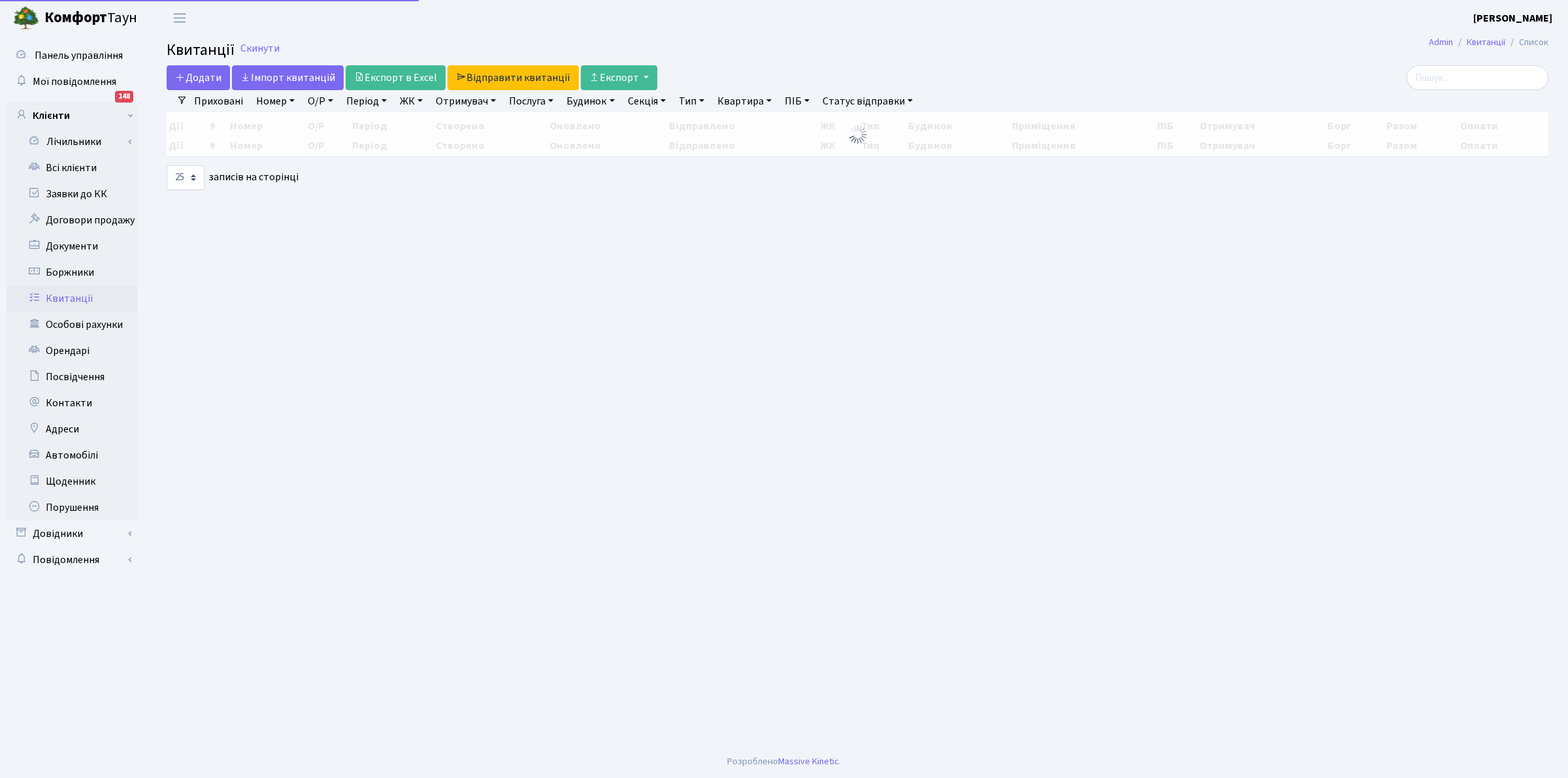
select select "25"
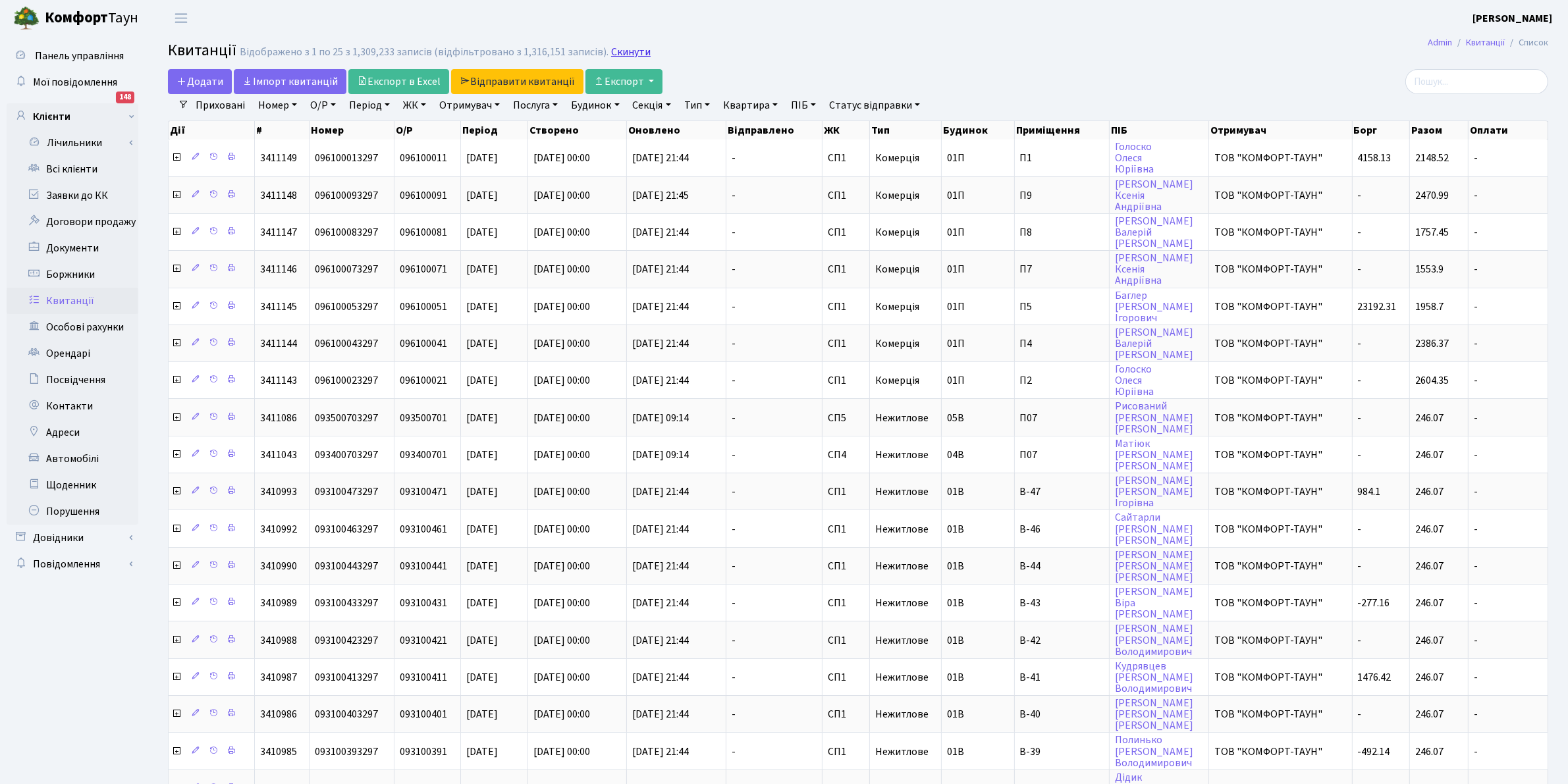
click at [611, 56] on link "Скинути" at bounding box center [631, 53] width 39 height 12
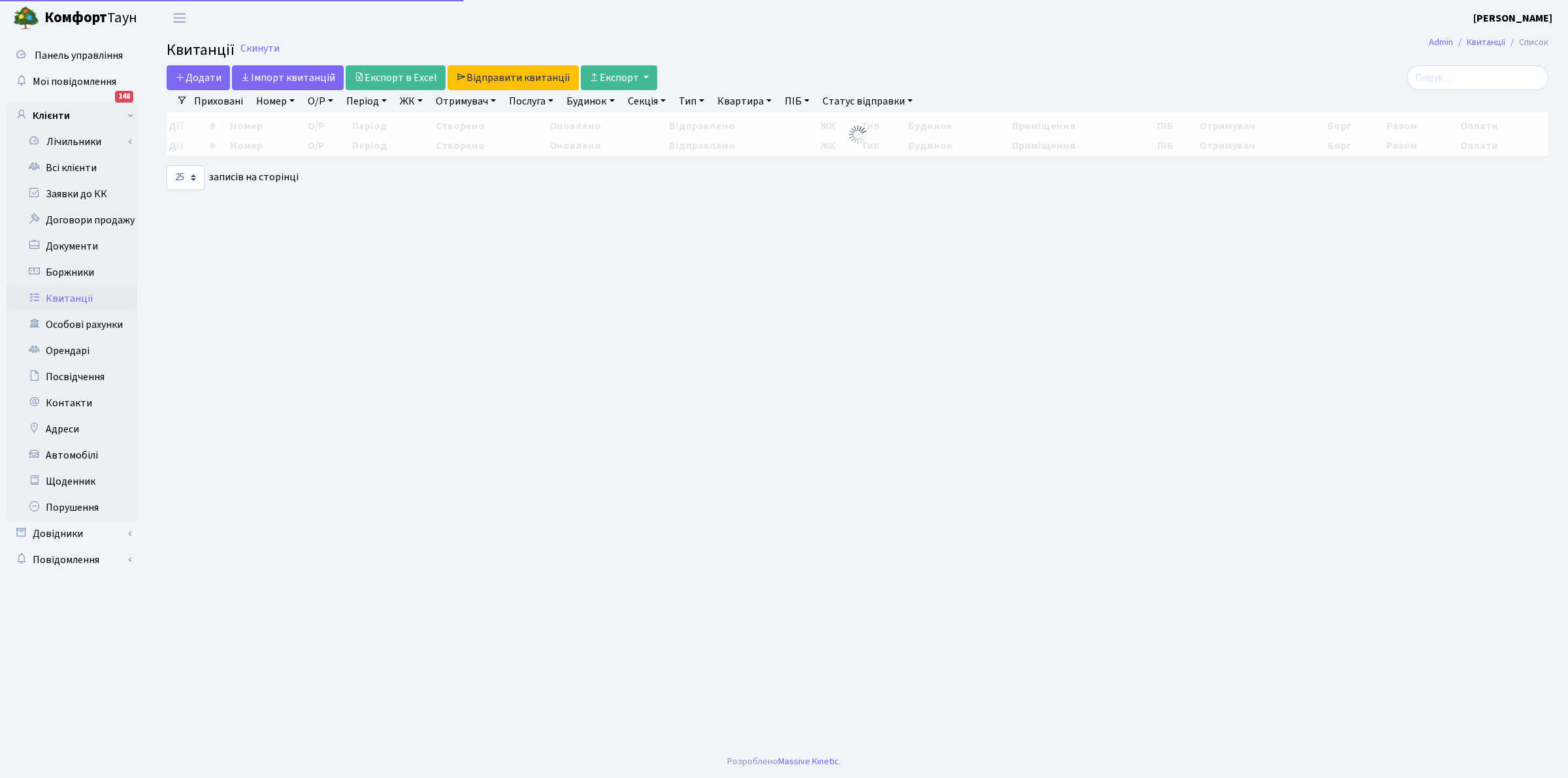
select select "25"
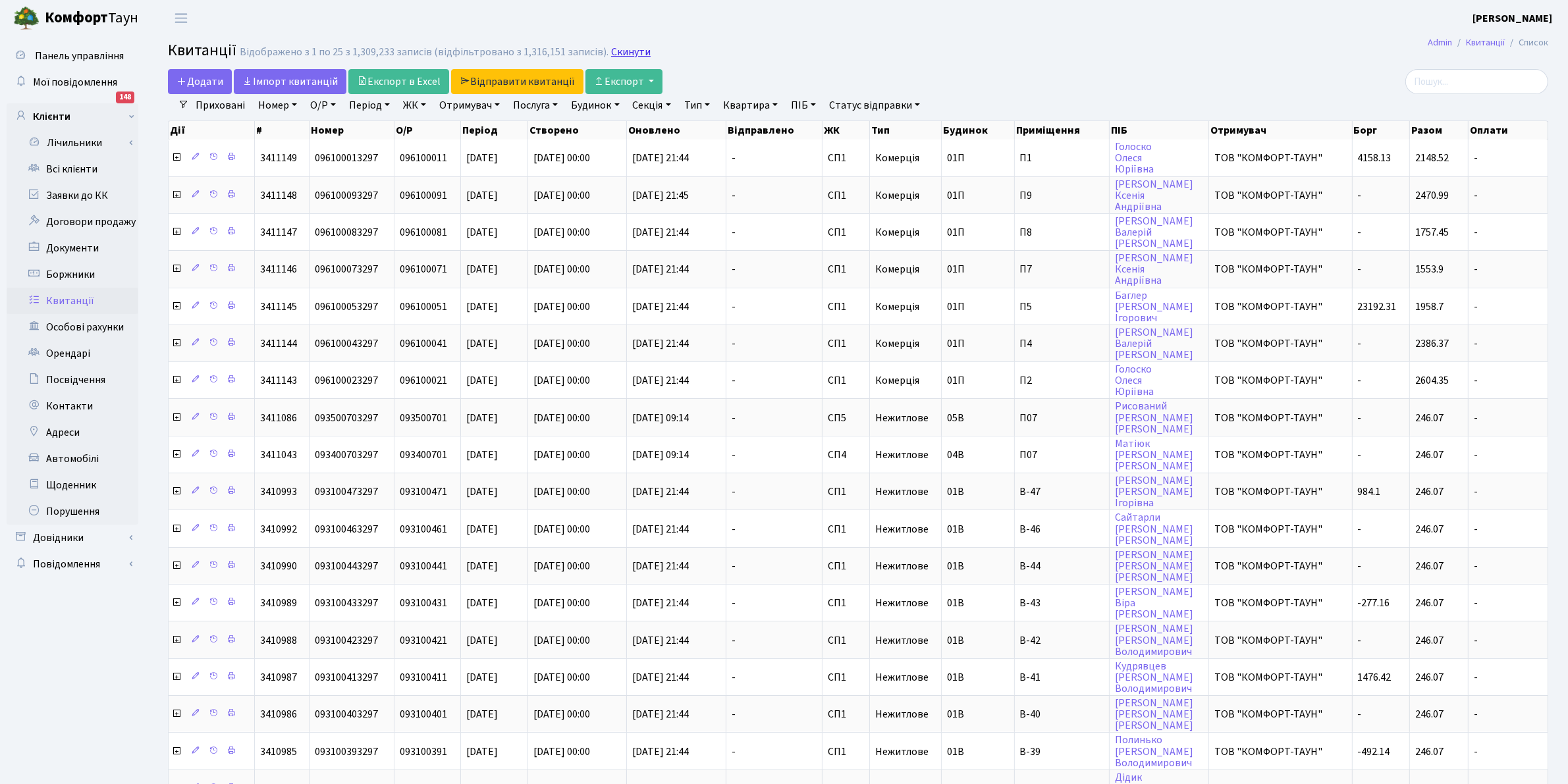
click at [622, 56] on link "Скинути" at bounding box center [631, 53] width 39 height 12
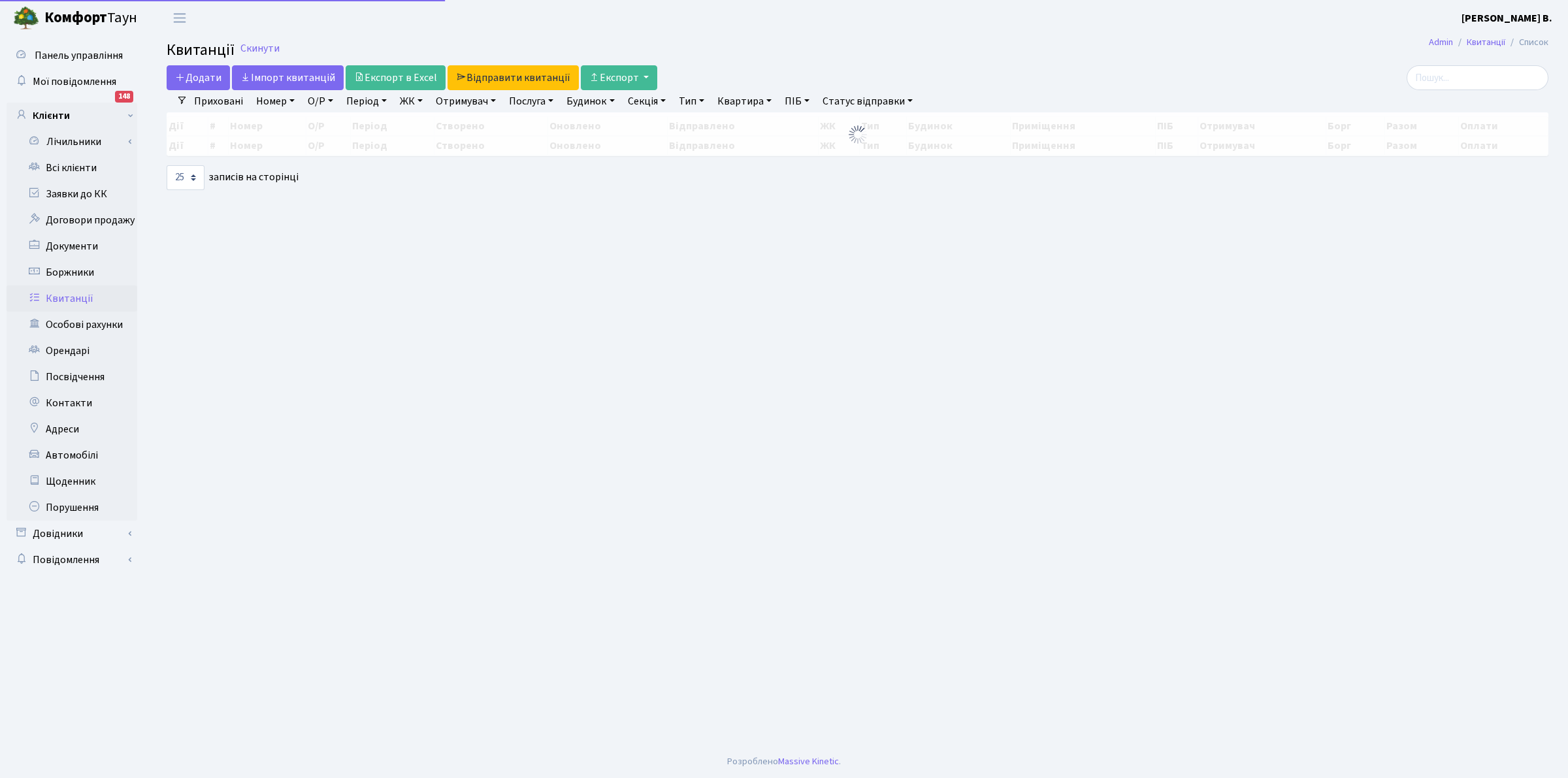
select select "25"
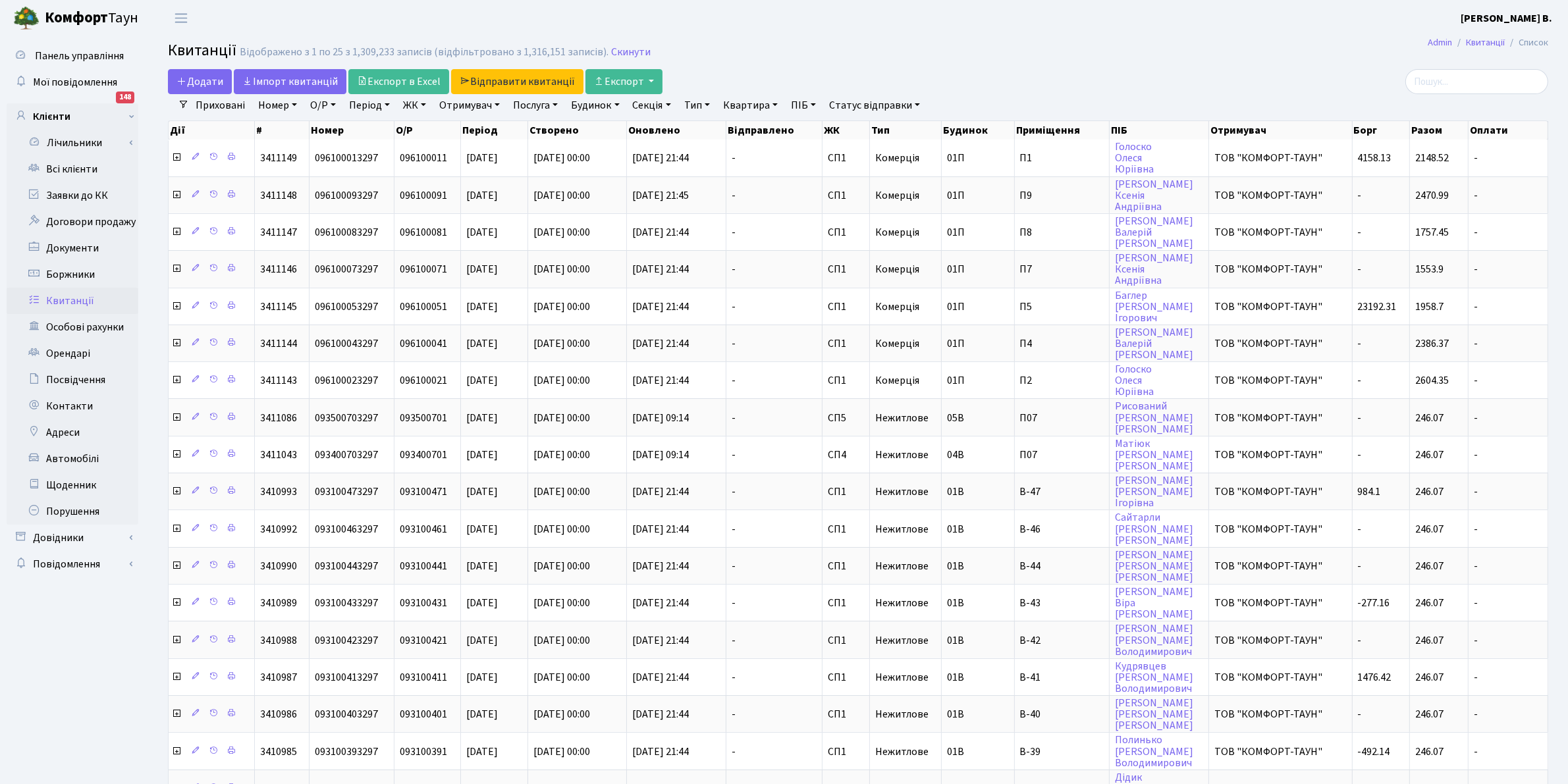
click at [739, 102] on link "Квартира" at bounding box center [750, 105] width 65 height 22
type input "61"
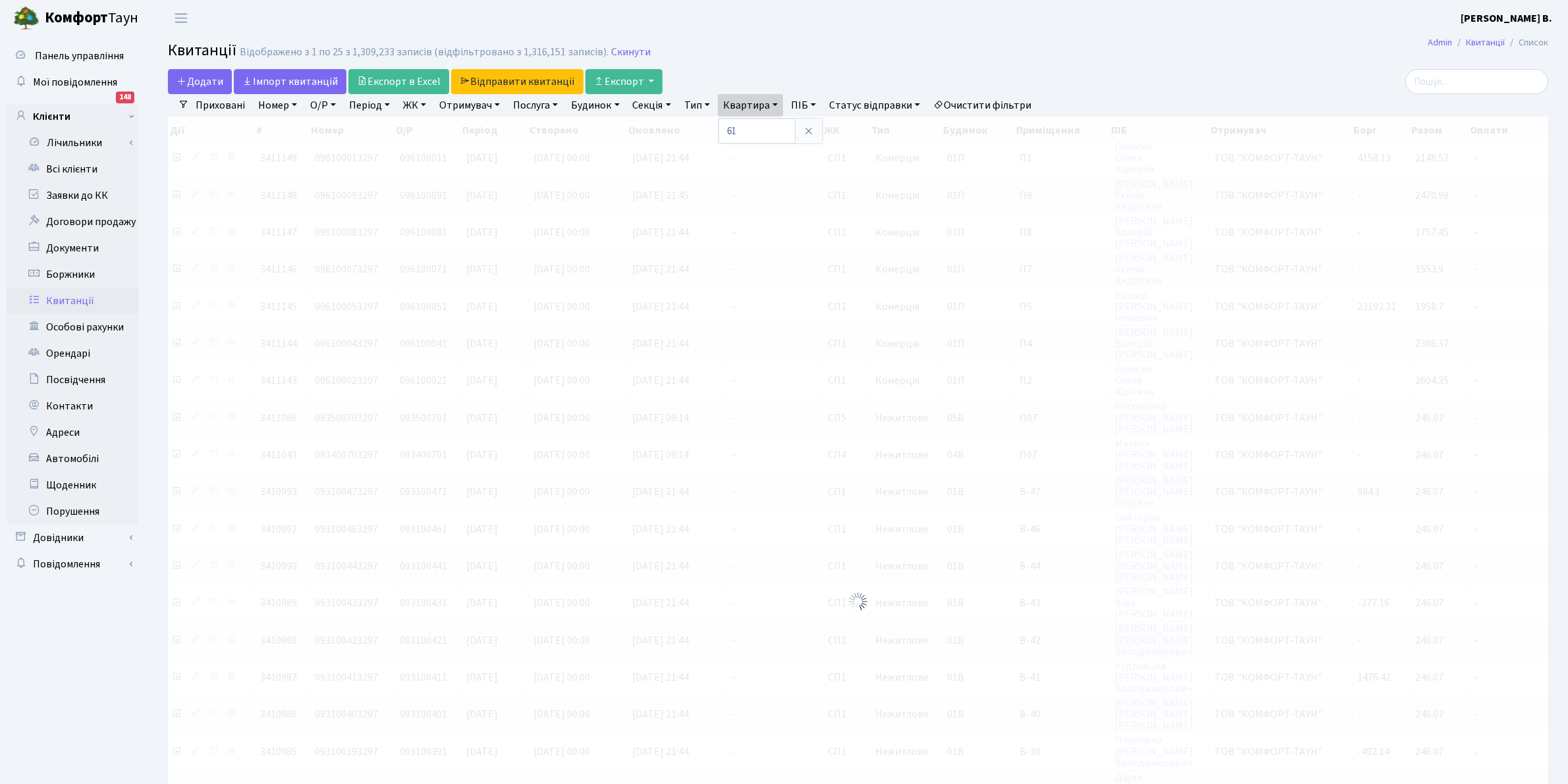
click at [855, 17] on header "[PERSON_NAME] [PERSON_NAME] В. Мій обліковий запис Вийти" at bounding box center [784, 18] width 1568 height 37
click at [409, 105] on link "ЖК" at bounding box center [415, 105] width 34 height 22
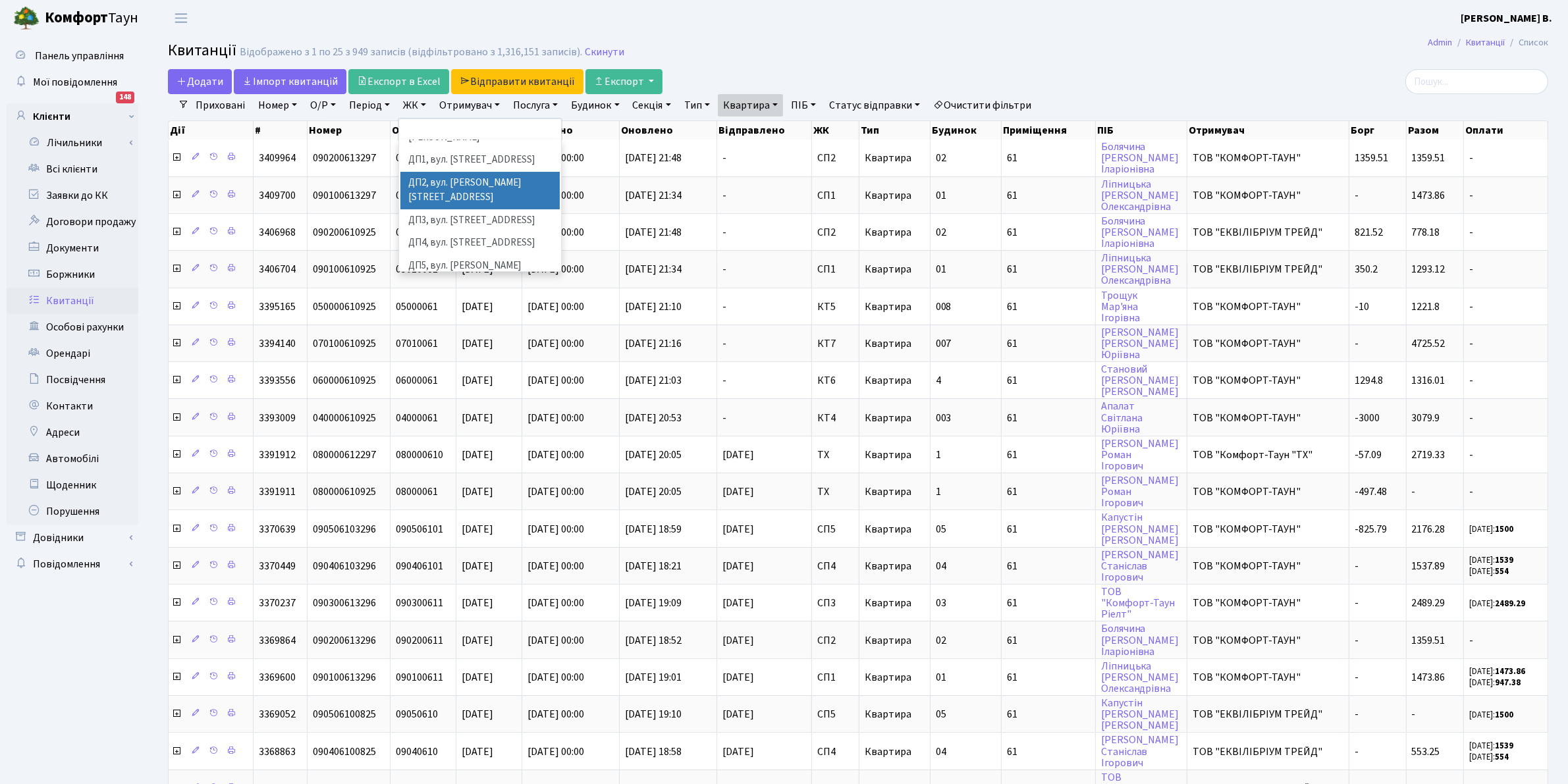
scroll to position [286, 0]
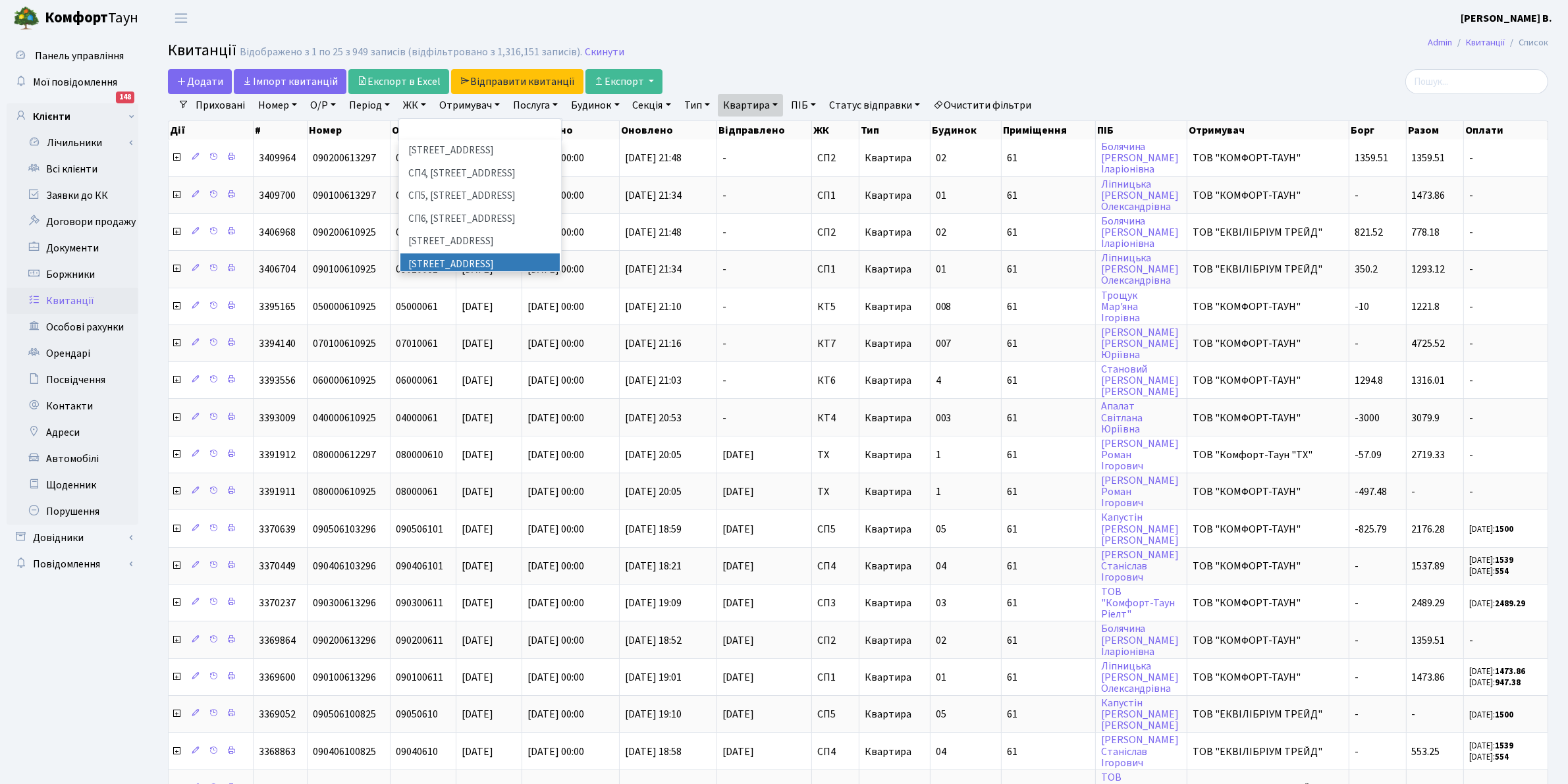
click at [477, 253] on li "[STREET_ADDRESS]" at bounding box center [480, 265] width 160 height 23
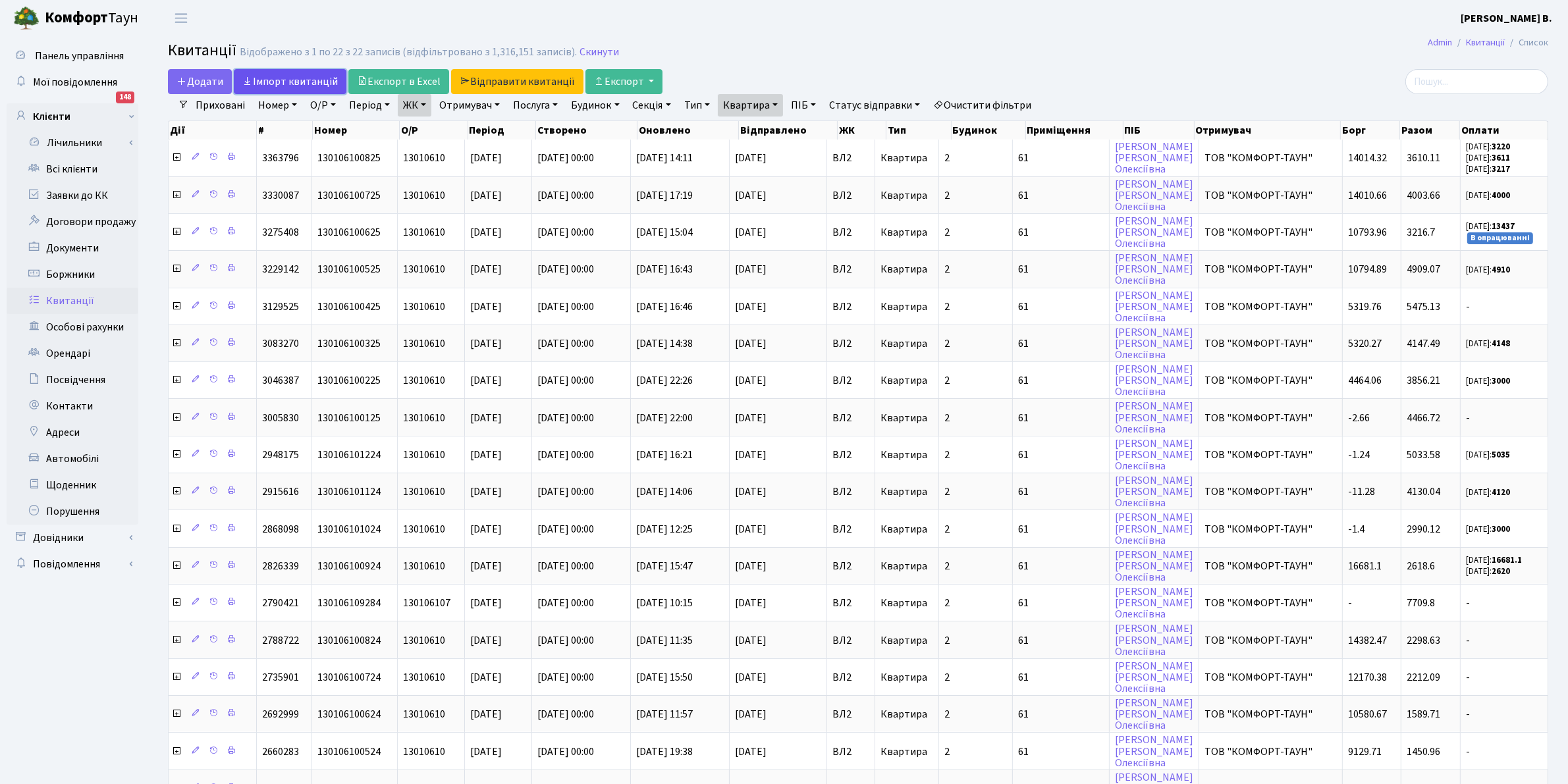
click at [270, 82] on link "Iмпорт квитанцій" at bounding box center [290, 81] width 112 height 25
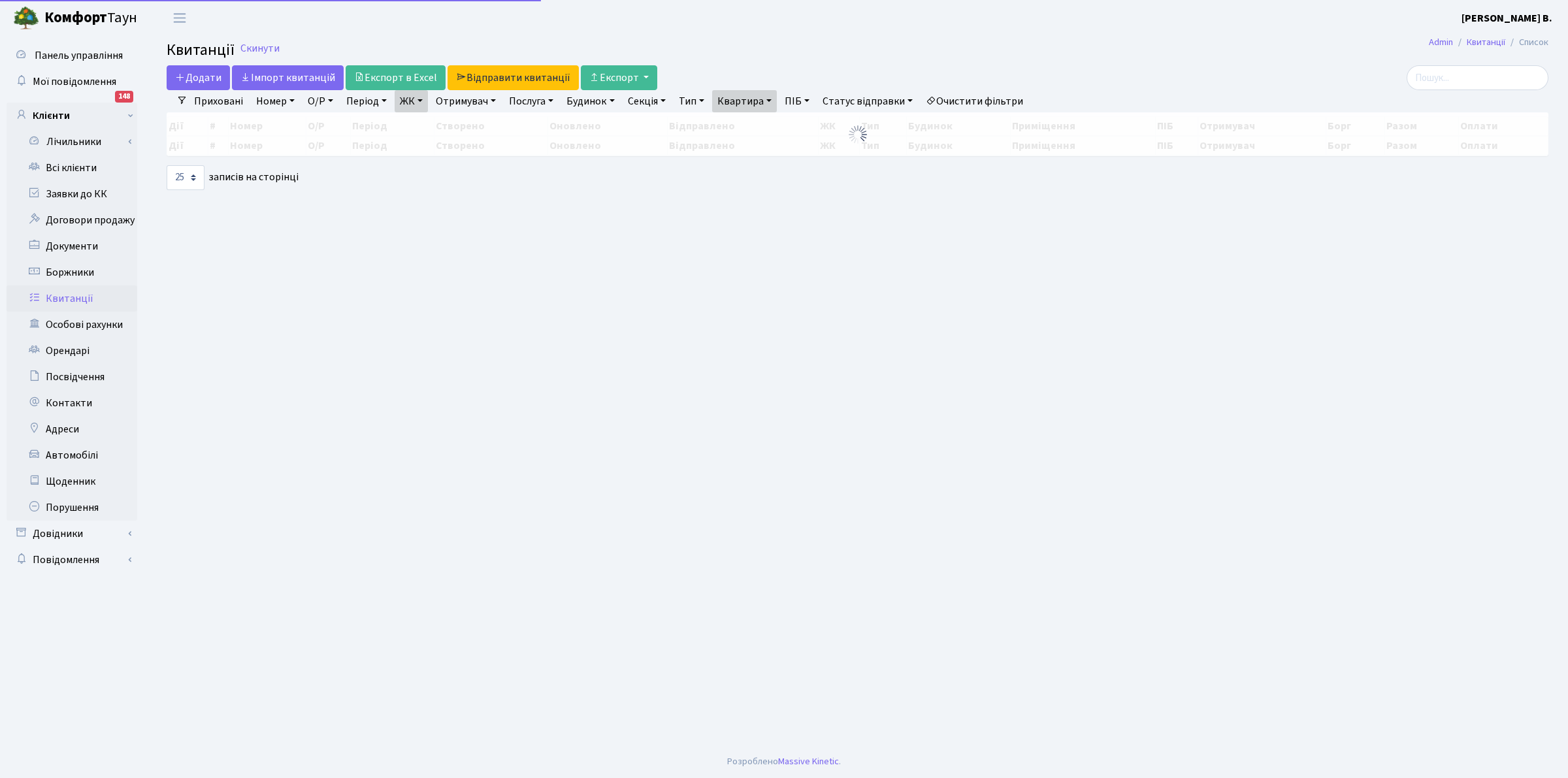
select select "25"
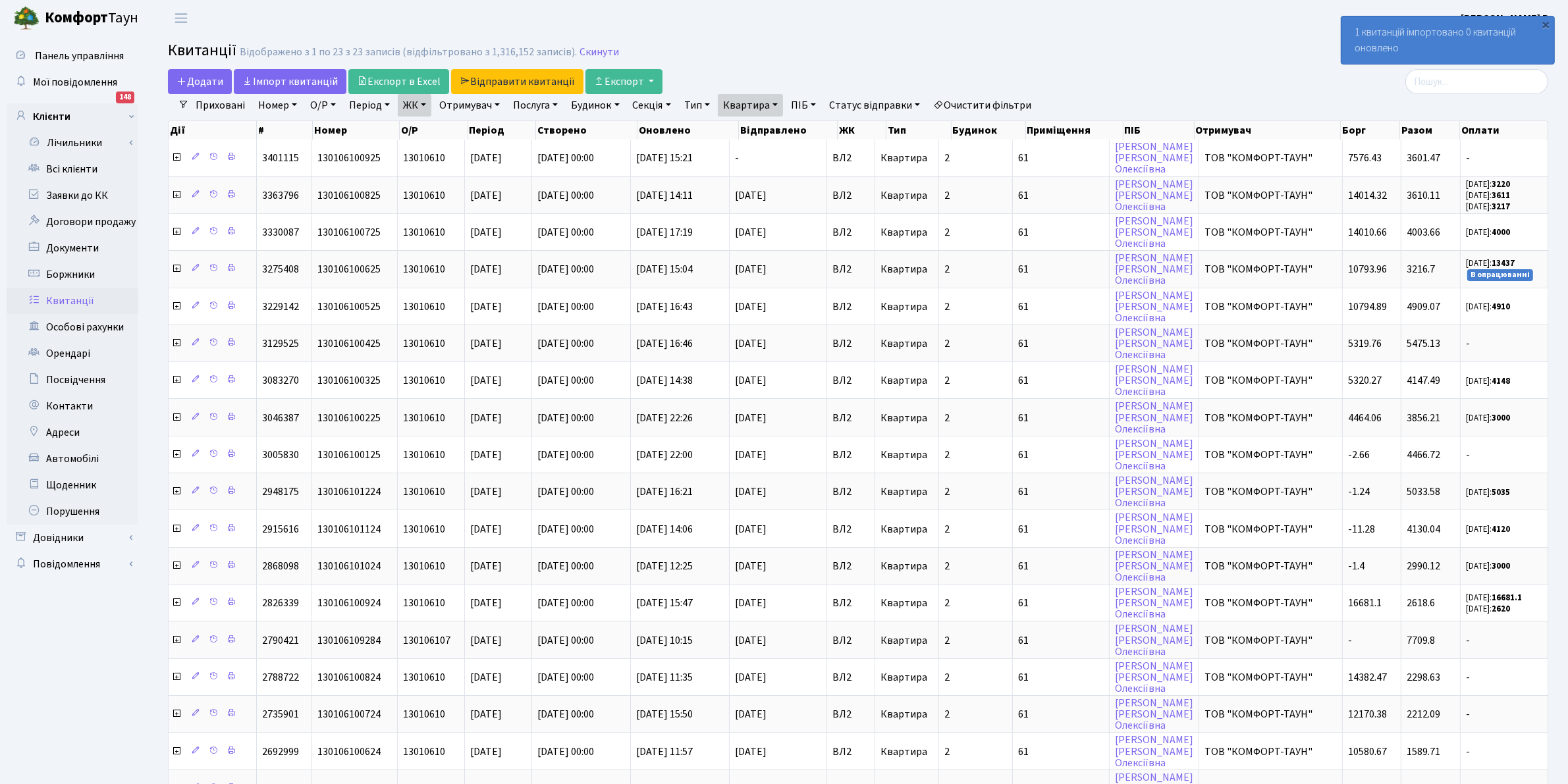
click at [1238, 58] on h2 "Квитанції Відображено з 1 по 23 з 23 записів (відфільтровано з 1,316,152 записі…" at bounding box center [858, 52] width 1381 height 22
click at [745, 23] on header "[PERSON_NAME] [PERSON_NAME] В. Мій обліковий запис Вийти" at bounding box center [784, 18] width 1568 height 37
